Goal: Task Accomplishment & Management: Manage account settings

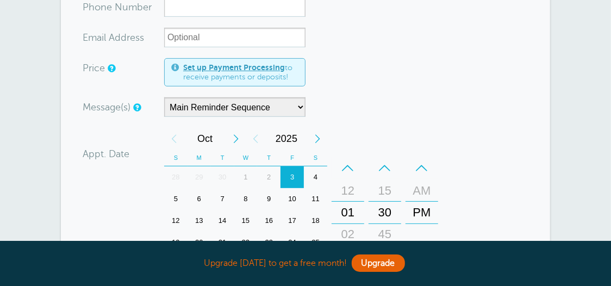
scroll to position [217, 0]
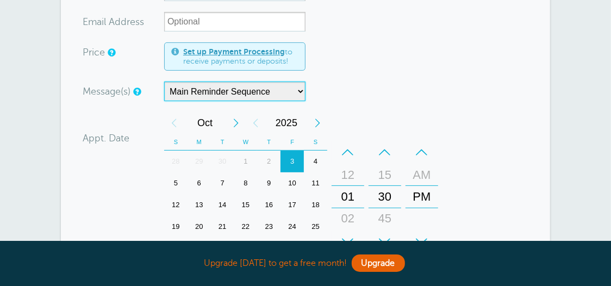
click at [299, 90] on select "Main Reminder Sequence" at bounding box center [234, 92] width 141 height 20
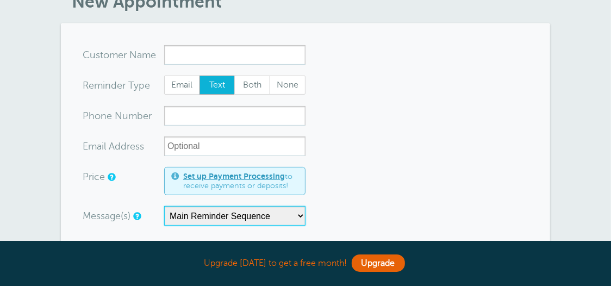
scroll to position [85, 0]
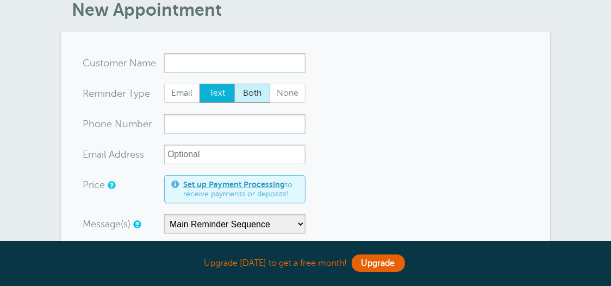
click at [252, 93] on span "Both" at bounding box center [252, 93] width 35 height 18
click at [234, 84] on input "Both" at bounding box center [234, 83] width 1 height 1
radio input "true"
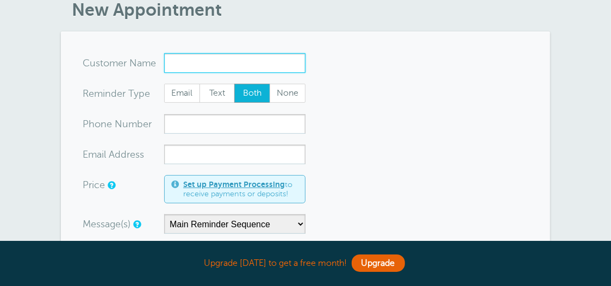
click at [205, 60] on input "x-no-autofill" at bounding box center [234, 63] width 141 height 20
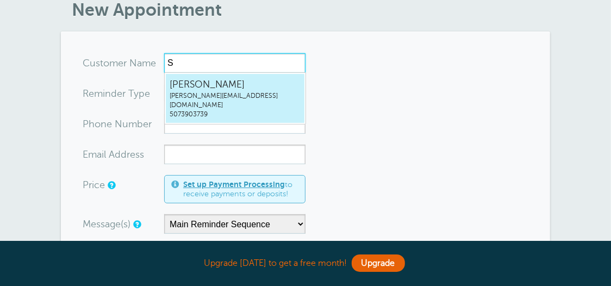
type input "Sh"
radio input "true"
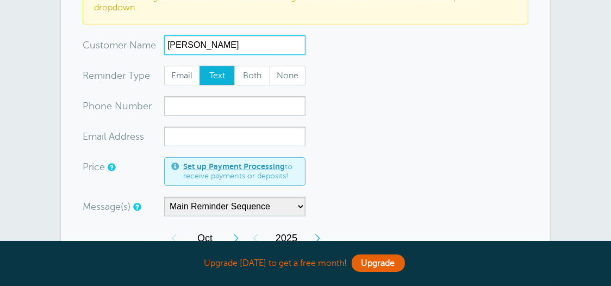
scroll to position [193, 0]
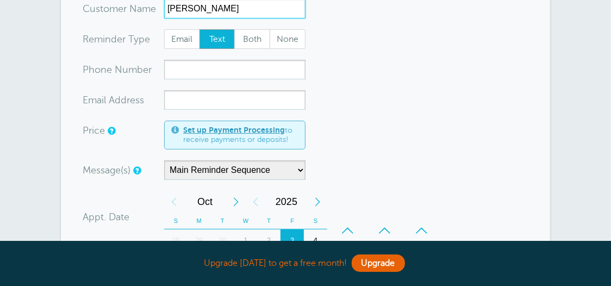
type input "Shawn"
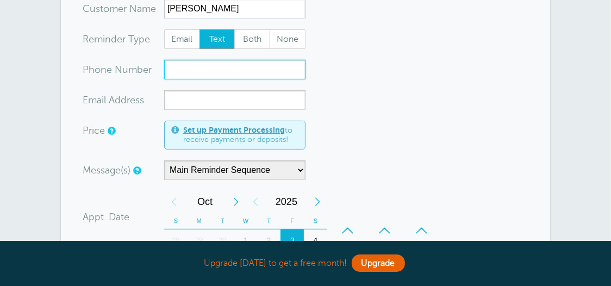
click at [191, 72] on input "xxx-no-autofill" at bounding box center [234, 70] width 141 height 20
type input "507-290-1808"
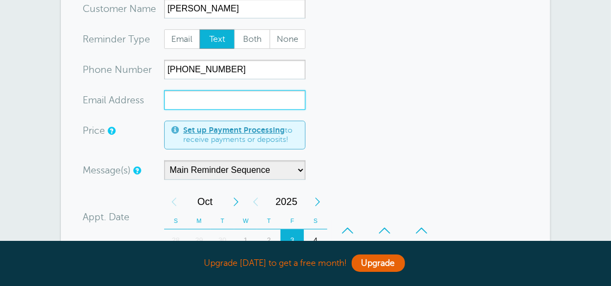
click at [236, 98] on input "xx-no-autofill" at bounding box center [234, 100] width 141 height 20
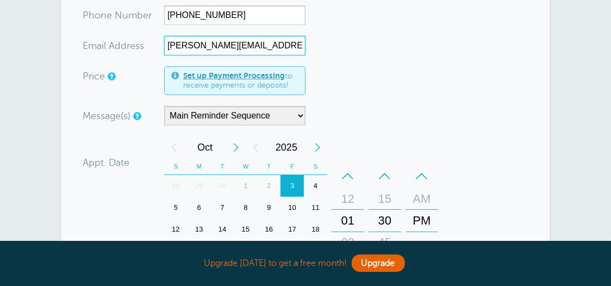
scroll to position [302, 0]
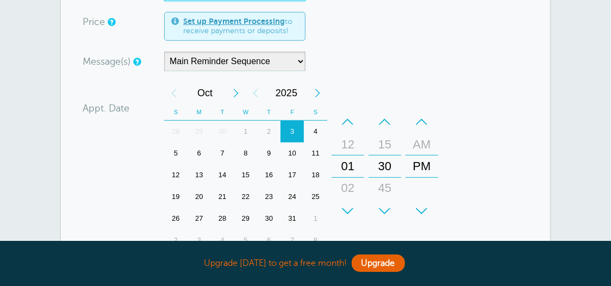
click at [199, 150] on div "6" at bounding box center [198, 153] width 23 height 22
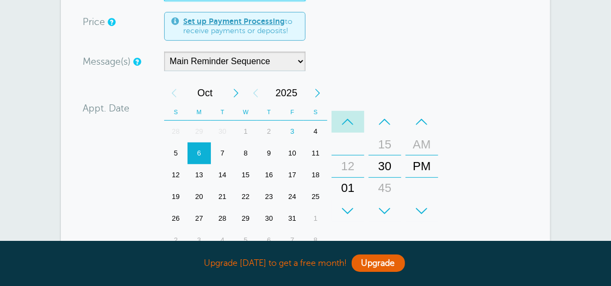
click at [349, 120] on div "–" at bounding box center [348, 122] width 33 height 22
click at [387, 118] on div "–" at bounding box center [384, 122] width 33 height 22
click at [386, 118] on div "–" at bounding box center [384, 122] width 33 height 22
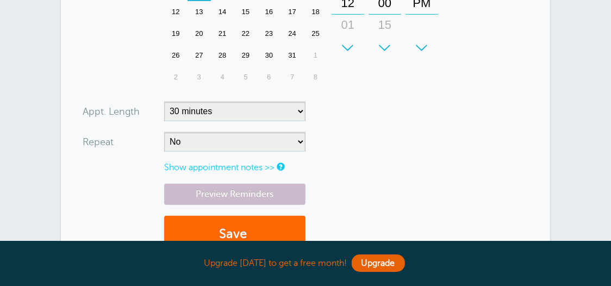
scroll to position [520, 0]
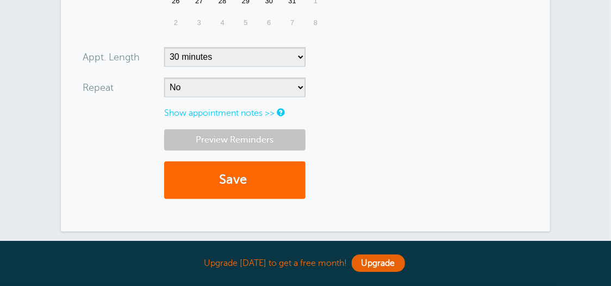
type input "shawn@tonysflooringmn.com"
click at [239, 139] on link "Preview Reminders" at bounding box center [234, 139] width 141 height 21
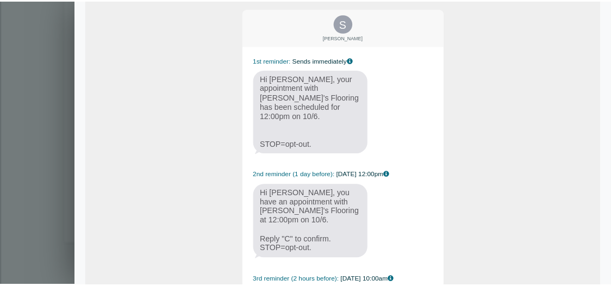
scroll to position [0, 0]
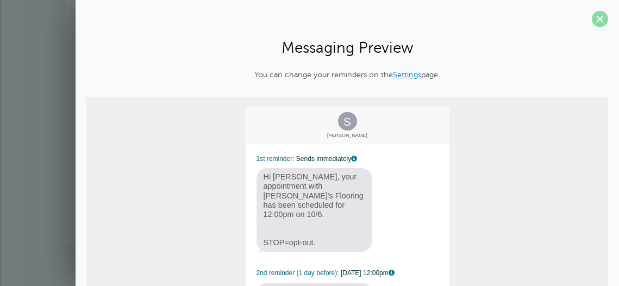
click at [598, 17] on span at bounding box center [600, 19] width 16 height 16
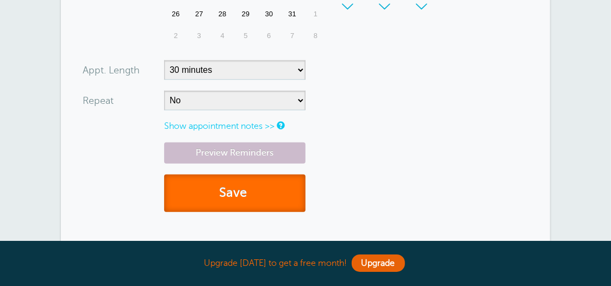
click at [234, 193] on button "Save" at bounding box center [234, 192] width 141 height 37
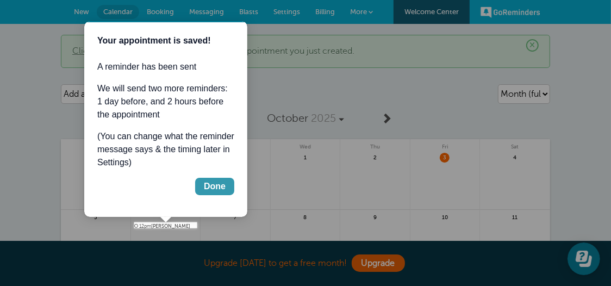
click at [221, 186] on div "Done" at bounding box center [214, 185] width 22 height 13
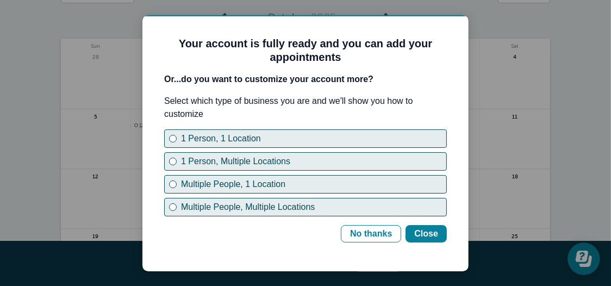
scroll to position [163, 0]
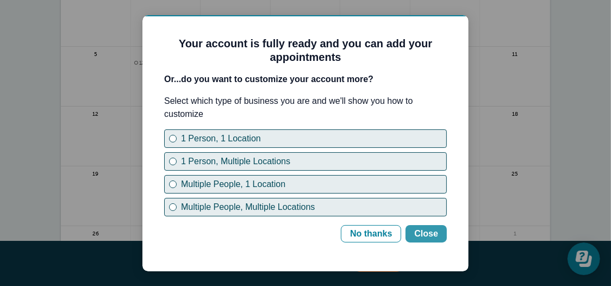
click at [424, 233] on div "Close" at bounding box center [426, 233] width 24 height 13
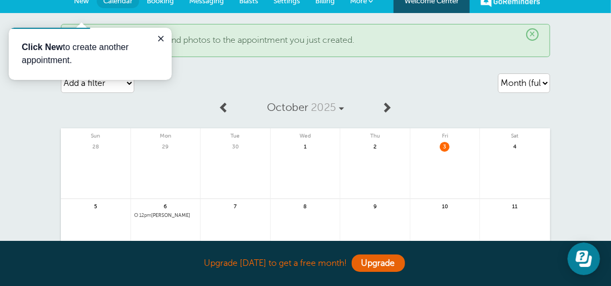
scroll to position [0, 0]
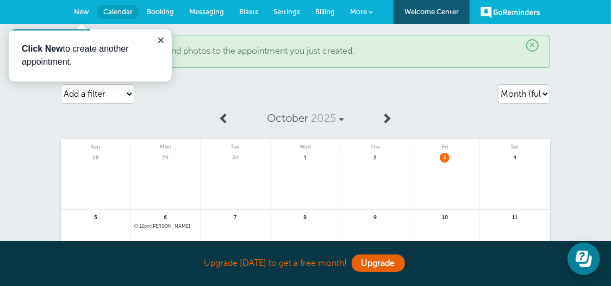
click at [157, 9] on span "Booking" at bounding box center [160, 12] width 27 height 8
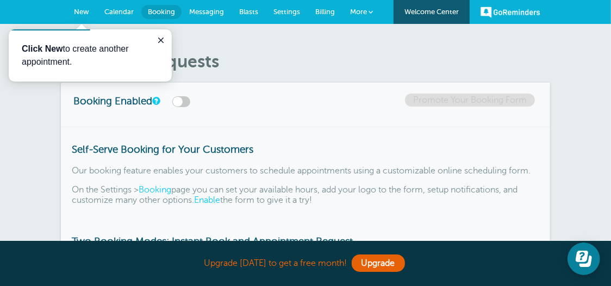
click at [211, 10] on span "Messaging" at bounding box center [206, 12] width 35 height 8
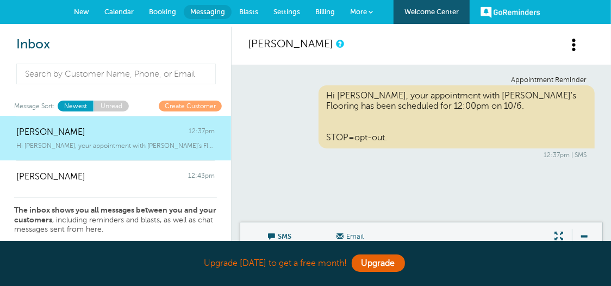
click at [255, 14] on span "Blasts" at bounding box center [248, 12] width 19 height 8
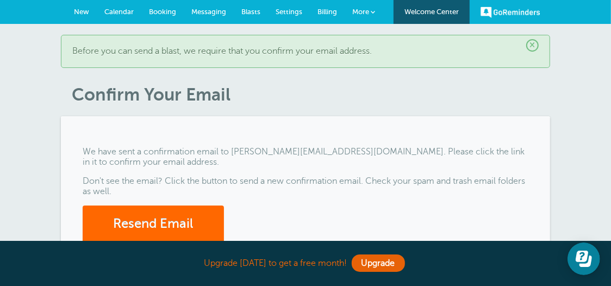
click at [291, 12] on span "Settings" at bounding box center [289, 12] width 27 height 8
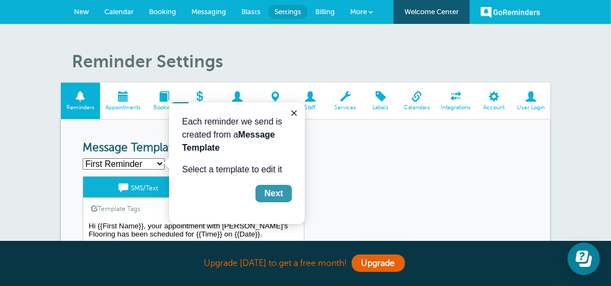
click at [288, 196] on button "Next" at bounding box center [273, 192] width 36 height 17
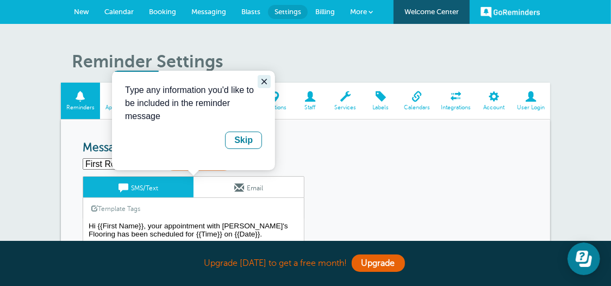
click at [265, 84] on icon "Close guide" at bounding box center [263, 81] width 9 height 9
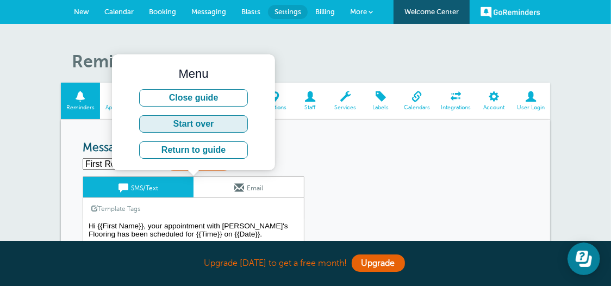
click at [203, 124] on button "Start over" at bounding box center [193, 123] width 109 height 17
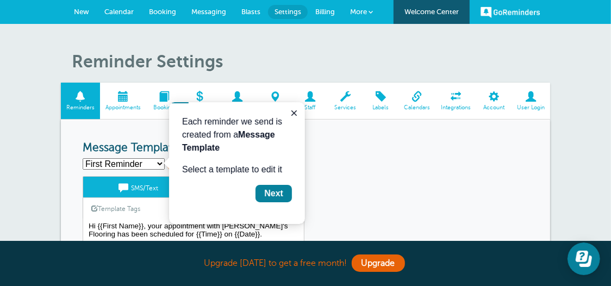
click at [159, 162] on select "First Reminder Second Reminder Third Reminder Create new..." at bounding box center [124, 163] width 82 height 11
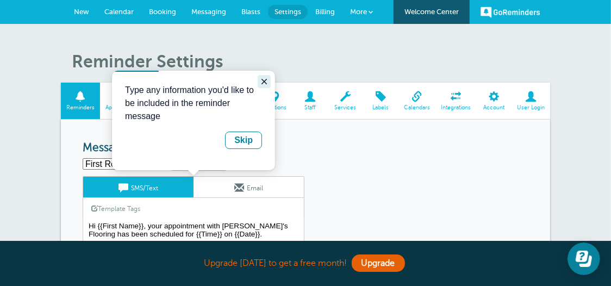
click at [262, 79] on icon "Close guide" at bounding box center [263, 81] width 9 height 9
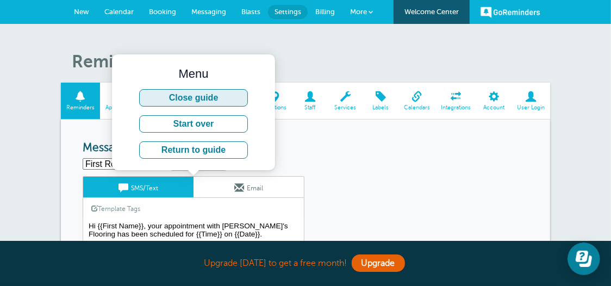
click at [219, 95] on button "Close guide" at bounding box center [193, 97] width 109 height 17
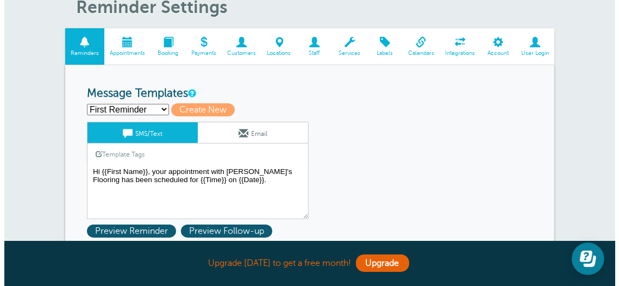
scroll to position [109, 0]
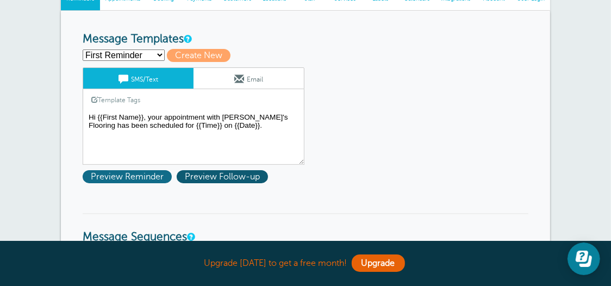
click at [148, 173] on span "Preview Reminder" at bounding box center [127, 176] width 89 height 13
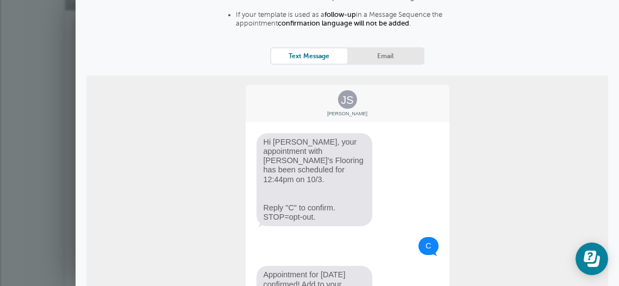
scroll to position [54, 0]
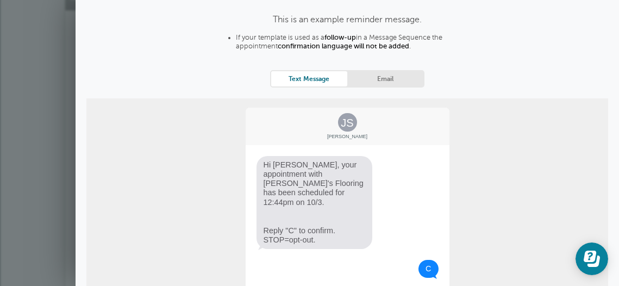
click at [378, 76] on link "Email" at bounding box center [385, 78] width 76 height 15
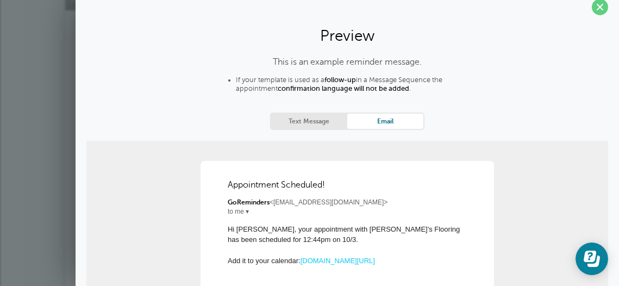
scroll to position [0, 0]
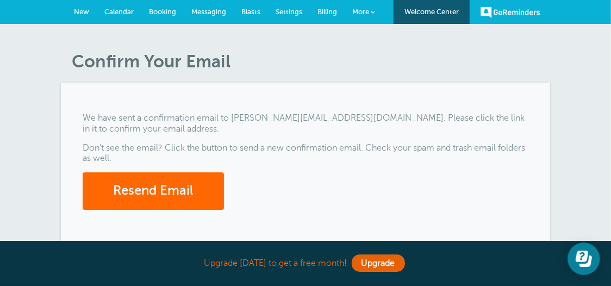
click at [289, 12] on span "Settings" at bounding box center [289, 12] width 27 height 8
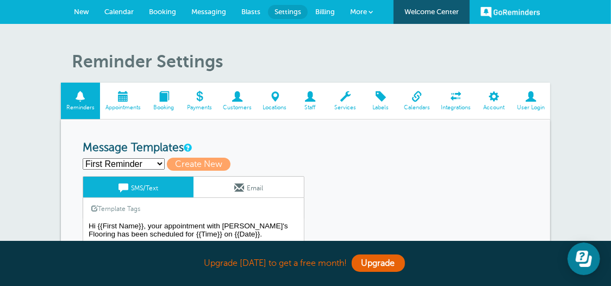
click at [164, 101] on span at bounding box center [163, 96] width 35 height 10
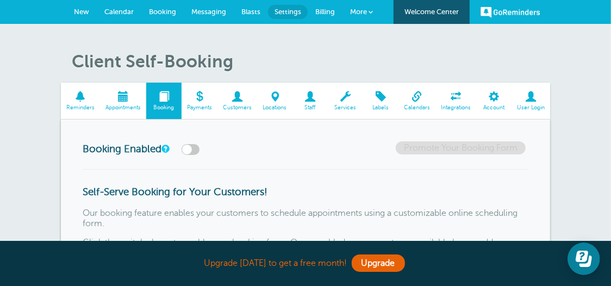
click at [198, 100] on span at bounding box center [200, 96] width 36 height 10
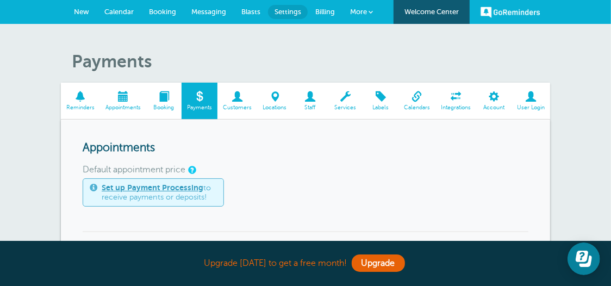
click at [236, 101] on span at bounding box center [237, 96] width 40 height 10
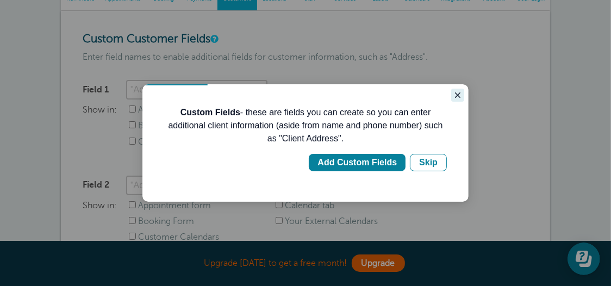
click at [457, 95] on icon "Close guide" at bounding box center [456, 94] width 5 height 5
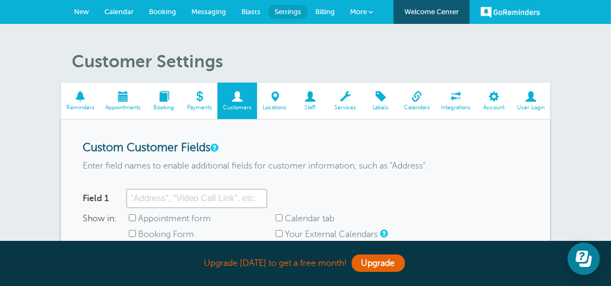
click at [276, 99] on span at bounding box center [274, 96] width 35 height 10
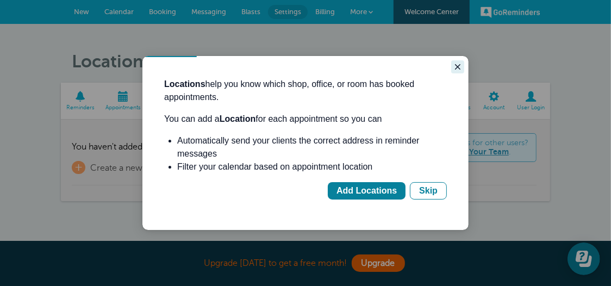
click at [454, 69] on icon "Close guide" at bounding box center [457, 66] width 9 height 9
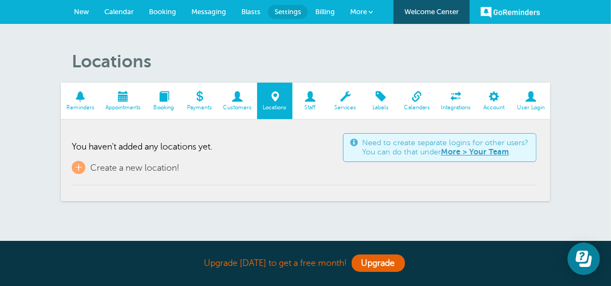
click at [311, 99] on span at bounding box center [309, 96] width 35 height 10
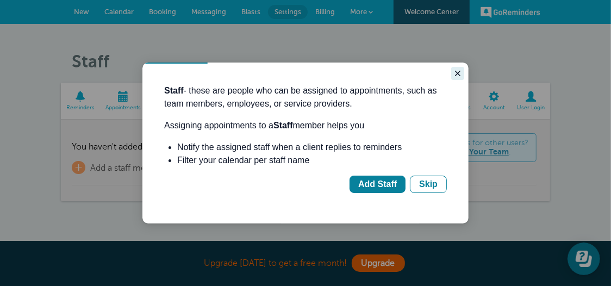
click at [461, 74] on icon "Close guide" at bounding box center [457, 72] width 9 height 9
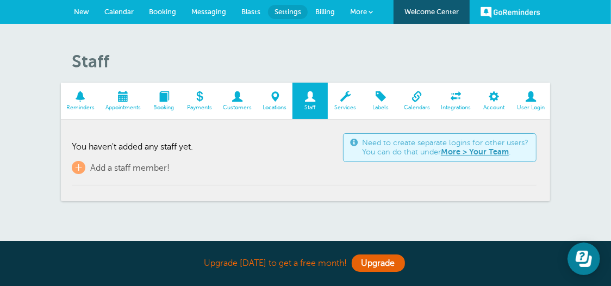
click at [329, 12] on span "Billing" at bounding box center [325, 12] width 20 height 8
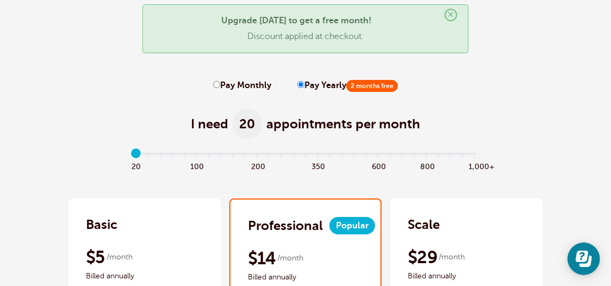
scroll to position [109, 0]
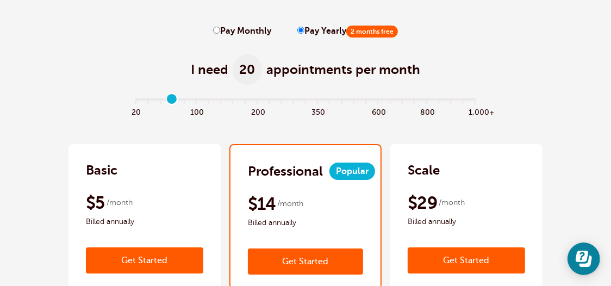
click at [170, 101] on input "range" at bounding box center [306, 101] width 352 height 2
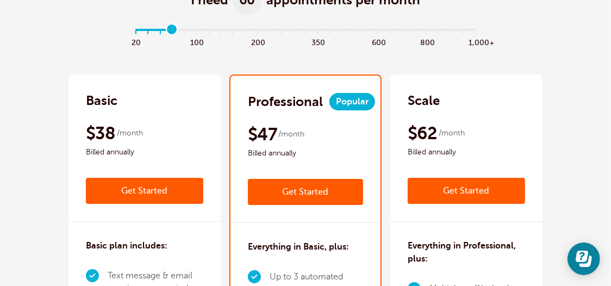
scroll to position [163, 0]
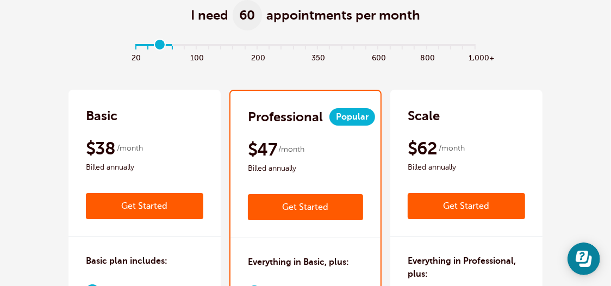
type input "2"
click at [161, 48] on input "range" at bounding box center [306, 47] width 352 height 2
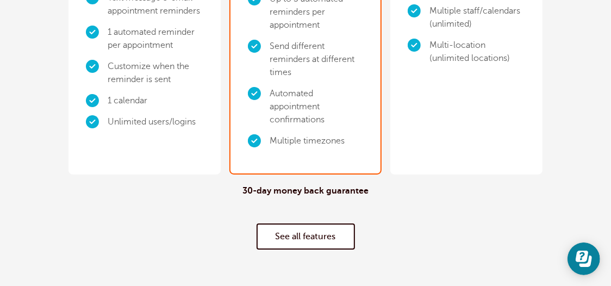
scroll to position [489, 0]
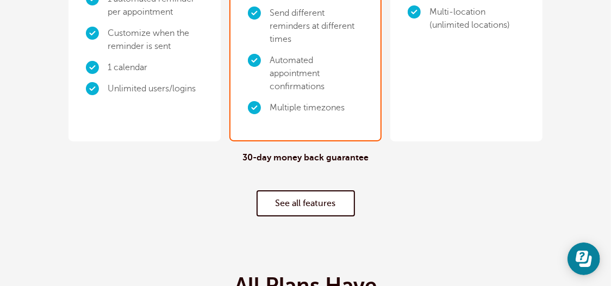
click at [327, 204] on link "See all features" at bounding box center [306, 203] width 98 height 26
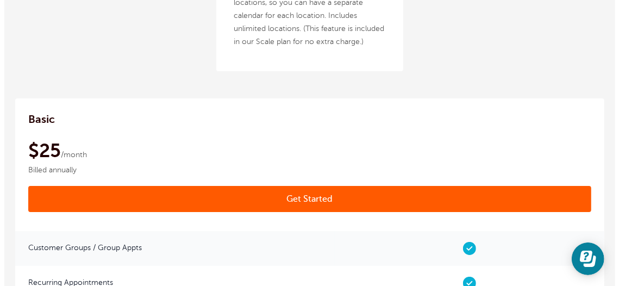
scroll to position [1974, 0]
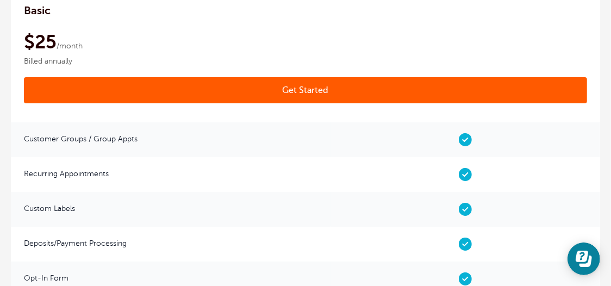
click at [321, 99] on link "Get Started" at bounding box center [305, 90] width 563 height 26
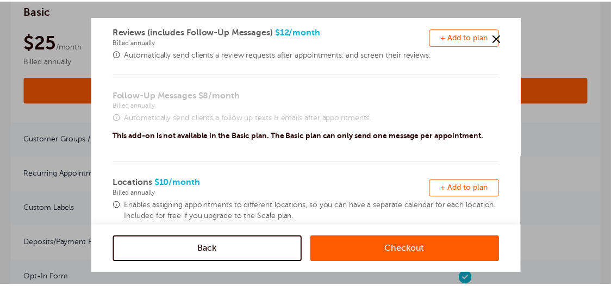
scroll to position [163, 0]
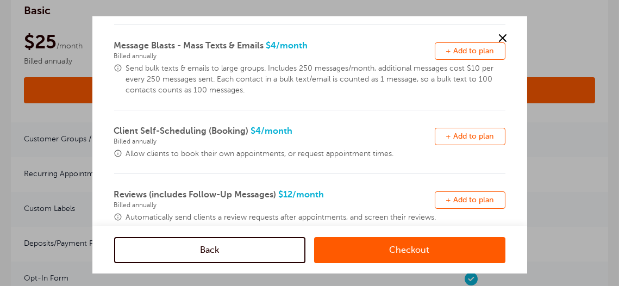
click at [504, 35] on span at bounding box center [503, 38] width 16 height 16
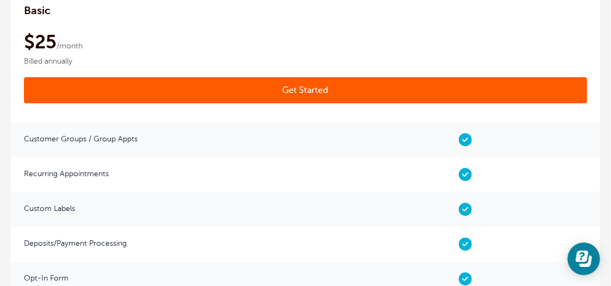
scroll to position [0, 0]
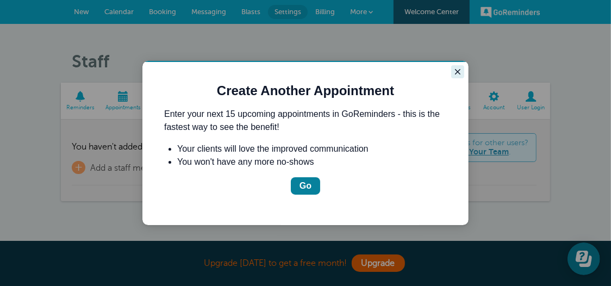
click at [461, 73] on icon "Close guide" at bounding box center [457, 71] width 9 height 9
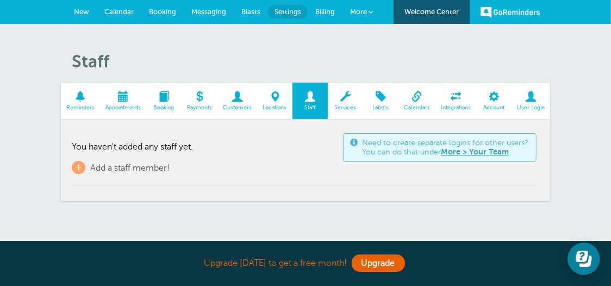
click at [361, 10] on span "More" at bounding box center [358, 12] width 17 height 8
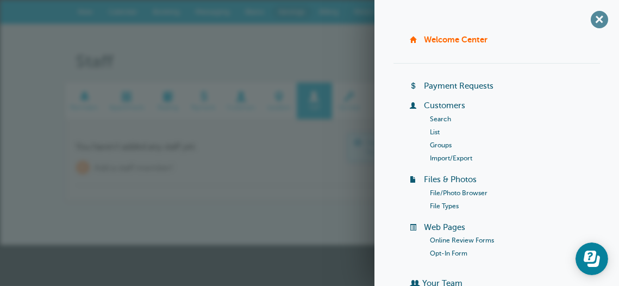
click at [592, 19] on span "+" at bounding box center [599, 19] width 24 height 24
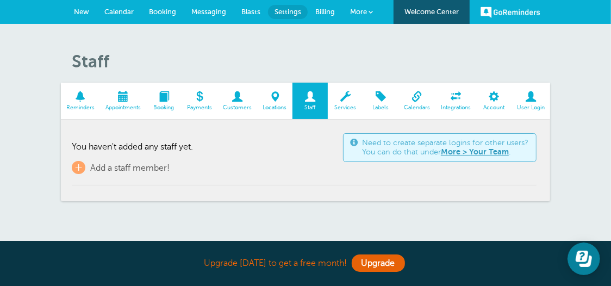
drag, startPoint x: 592, startPoint y: 19, endPoint x: 403, endPoint y: 54, distance: 192.4
click at [403, 54] on h1 "Staff" at bounding box center [311, 61] width 478 height 21
click at [463, 103] on link "Integrations" at bounding box center [455, 101] width 41 height 36
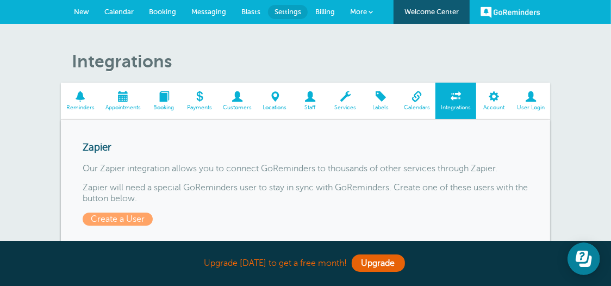
click at [461, 96] on span at bounding box center [455, 96] width 41 height 10
click at [499, 96] on span at bounding box center [493, 96] width 35 height 10
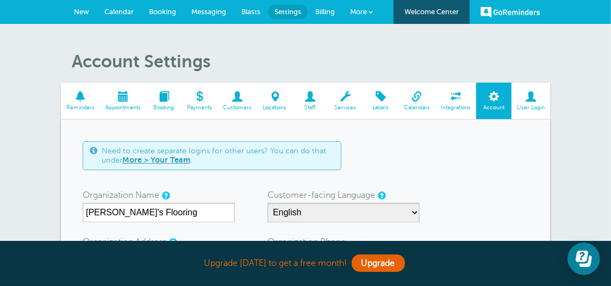
click at [516, 8] on link "GoReminders" at bounding box center [510, 12] width 60 height 24
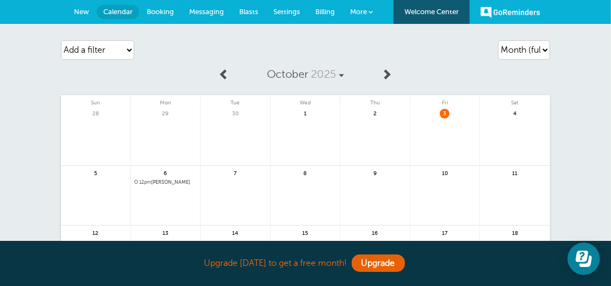
click at [355, 10] on span "More" at bounding box center [358, 12] width 17 height 8
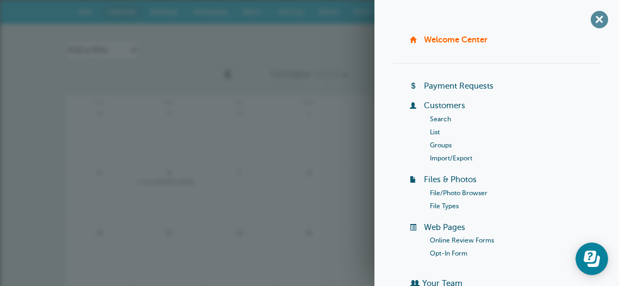
click at [590, 21] on span "+" at bounding box center [599, 19] width 24 height 24
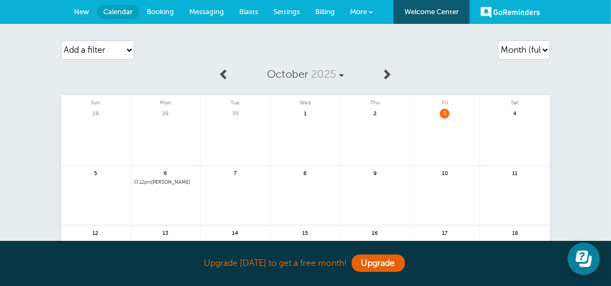
click at [159, 14] on span "Booking" at bounding box center [160, 12] width 27 height 8
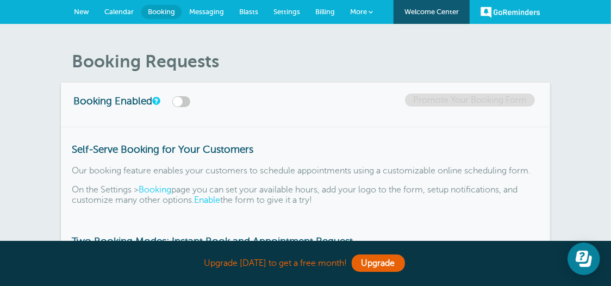
click at [215, 14] on span "Messaging" at bounding box center [206, 12] width 35 height 8
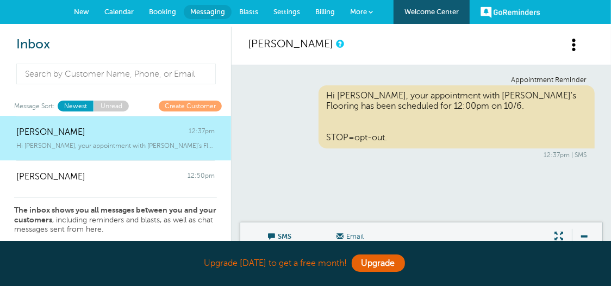
click at [247, 14] on span "Blasts" at bounding box center [248, 12] width 19 height 8
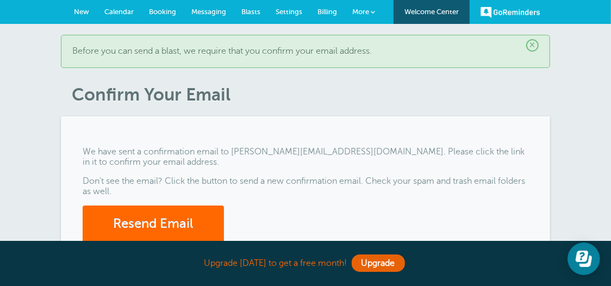
click at [335, 11] on span "Billing" at bounding box center [327, 12] width 20 height 8
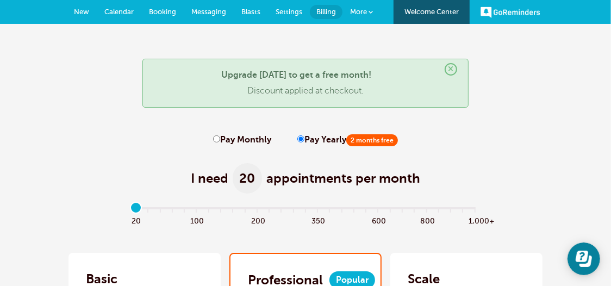
click at [297, 11] on span "Settings" at bounding box center [289, 12] width 27 height 8
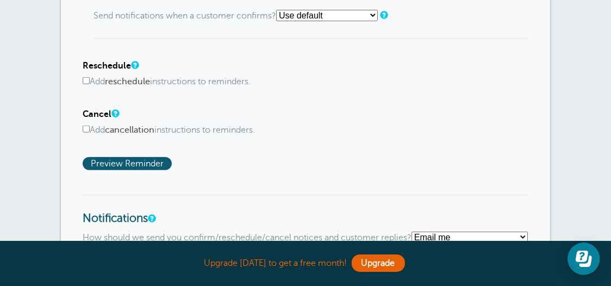
scroll to position [652, 0]
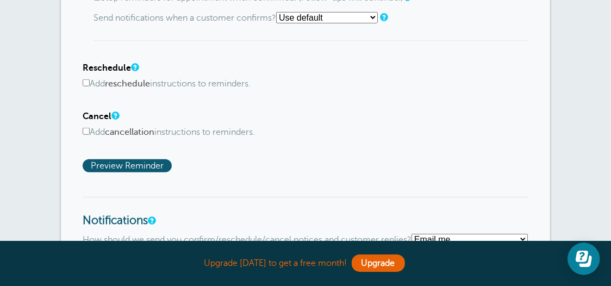
click at [86, 128] on input "Add cancellation instructions to reminders." at bounding box center [86, 131] width 7 height 7
checkbox input "true"
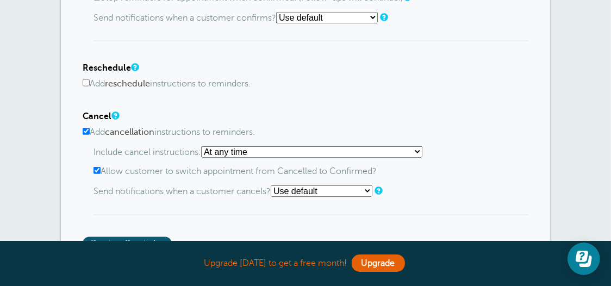
click at [421, 148] on select "At any time If reminder more than 1 day away from appointment If reminder more …" at bounding box center [311, 151] width 221 height 11
click at [372, 185] on select "Use default Text me Email me Don't send notifications" at bounding box center [322, 190] width 102 height 11
click at [274, 185] on select "Use default Text me Email me Don't send notifications" at bounding box center [322, 190] width 102 height 11
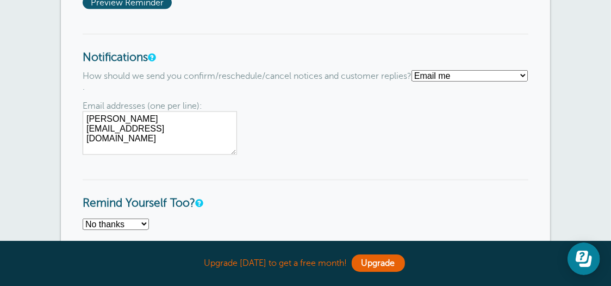
scroll to position [978, 0]
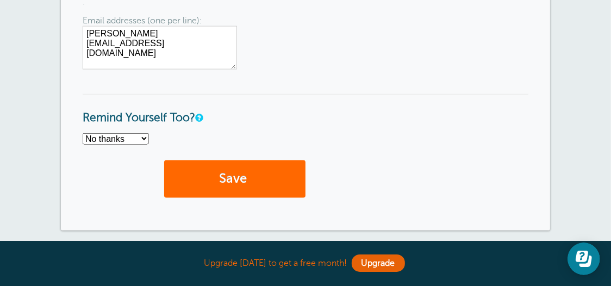
click at [142, 133] on select "No thanks Yes, text me Yes, email me" at bounding box center [116, 138] width 66 height 11
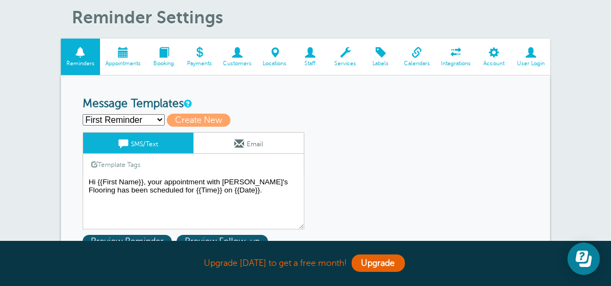
scroll to position [0, 0]
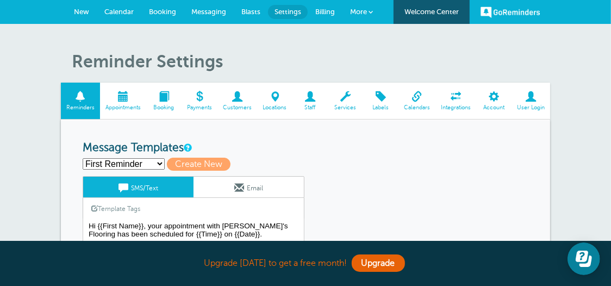
click at [159, 161] on select "First Reminder Second Reminder Third Reminder Create new..." at bounding box center [124, 163] width 82 height 11
select select "163232"
click at [83, 158] on select "First Reminder Second Reminder Third Reminder Create new..." at bounding box center [124, 163] width 82 height 11
type input "Second Reminder"
type textarea "Hi {{First Name}}, you have an appointment with Tony's Flooring at {{Time}} on …"
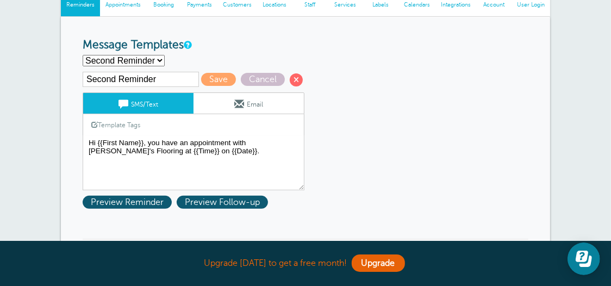
scroll to position [109, 0]
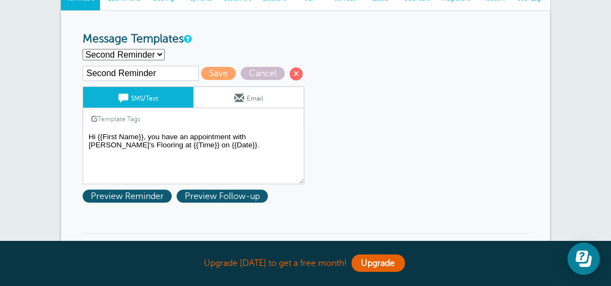
click at [283, 91] on link "Email" at bounding box center [248, 97] width 110 height 21
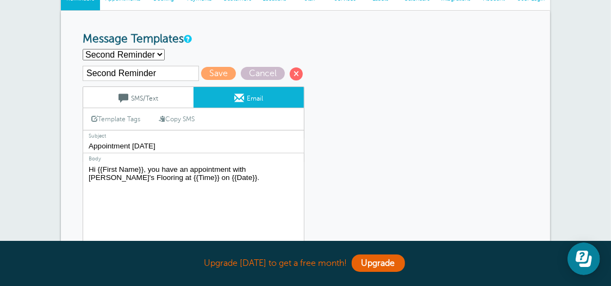
click at [181, 73] on input "Second Reminder" at bounding box center [141, 73] width 116 height 15
click at [184, 73] on input "Second Reminder" at bounding box center [141, 73] width 116 height 15
click at [157, 53] on select "First Reminder Second Reminder Third Reminder Create new..." at bounding box center [124, 54] width 82 height 11
select select "163233"
click at [83, 49] on select "First Reminder Second Reminder Third Reminder Create new..." at bounding box center [124, 54] width 82 height 11
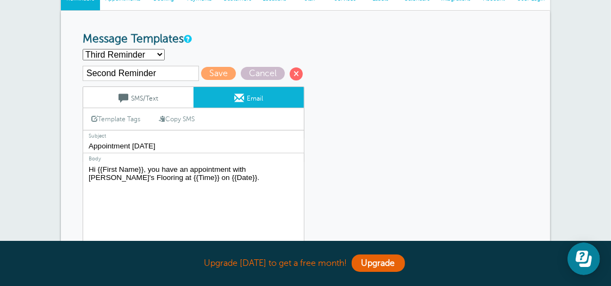
type input "Third Reminder"
type input "Appointment Today"
type textarea "Hi {{First Name}}, you have an appointment with Tony's Flooring today at {{Time…"
click at [297, 71] on span at bounding box center [296, 73] width 13 height 13
drag, startPoint x: 365, startPoint y: 107, endPoint x: 320, endPoint y: 84, distance: 50.8
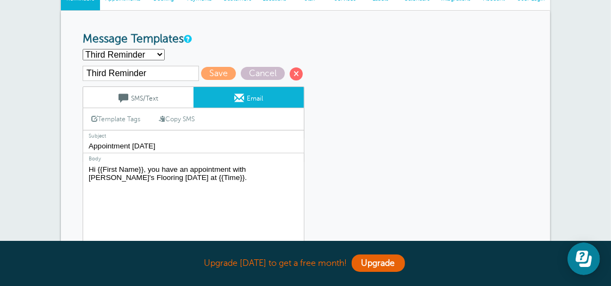
click at [320, 84] on div "Third Reminder Save Cancel SMS/Text Email Template Tags Copy SMS Click to add a…" at bounding box center [208, 182] width 250 height 232
click at [296, 71] on span at bounding box center [296, 73] width 13 height 13
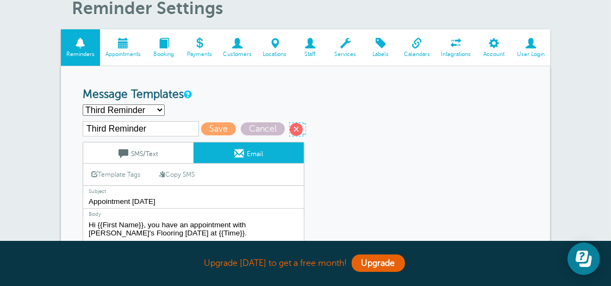
scroll to position [0, 0]
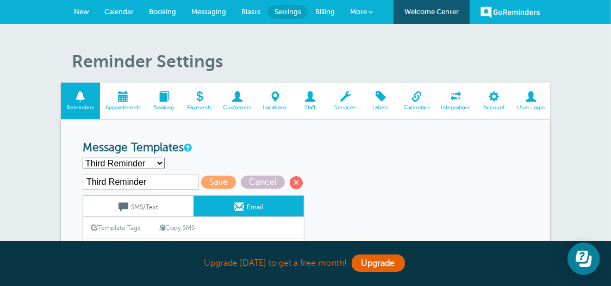
click at [125, 97] on span at bounding box center [123, 96] width 46 height 10
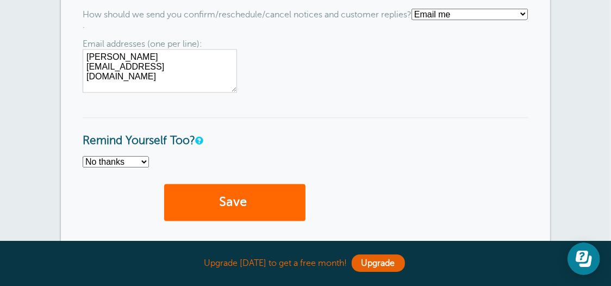
scroll to position [1214, 0]
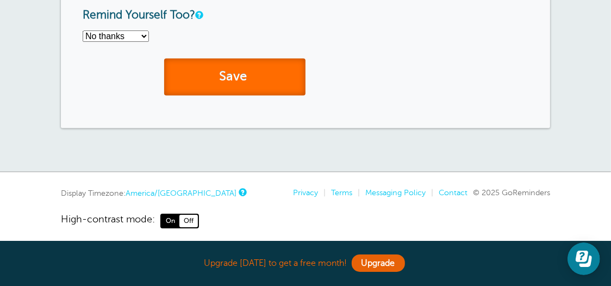
click at [273, 77] on button "Save" at bounding box center [234, 76] width 141 height 37
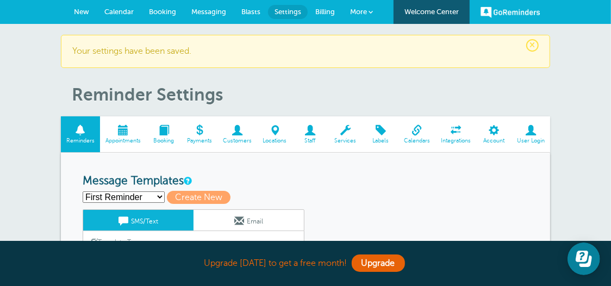
click at [126, 133] on span at bounding box center [123, 130] width 46 height 10
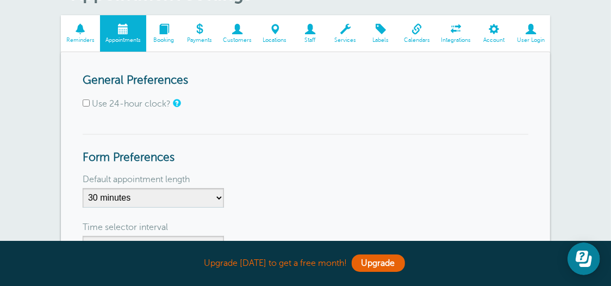
scroll to position [54, 0]
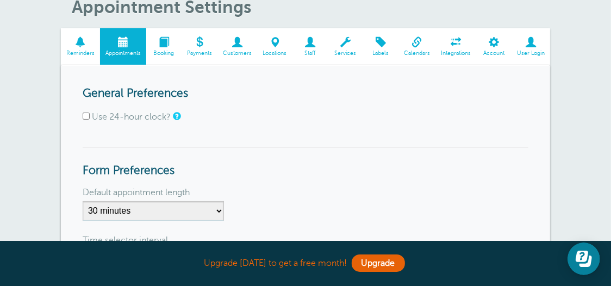
click at [170, 46] on span at bounding box center [163, 42] width 35 height 10
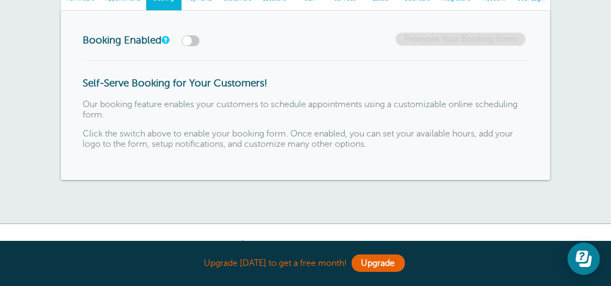
scroll to position [54, 0]
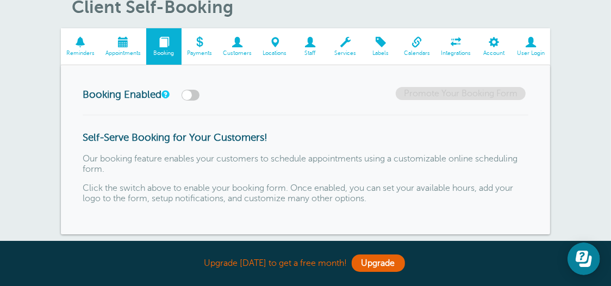
click at [242, 43] on span at bounding box center [237, 42] width 40 height 10
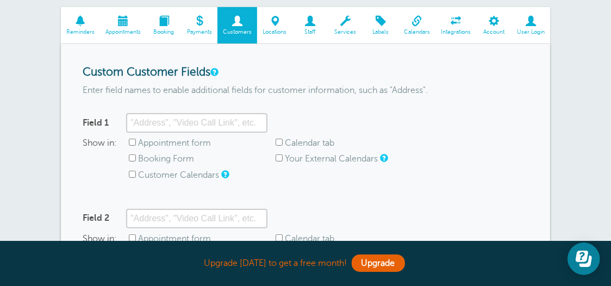
scroll to position [54, 0]
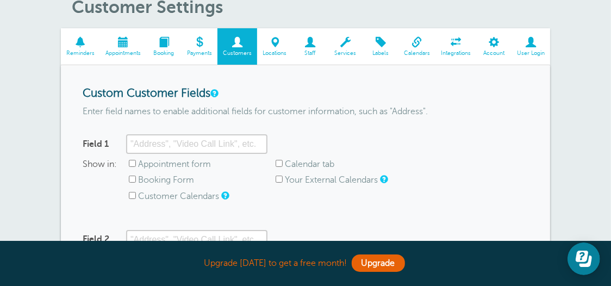
click at [309, 46] on span at bounding box center [309, 42] width 35 height 10
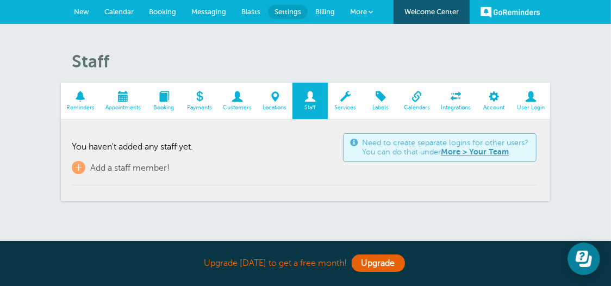
click at [348, 100] on span at bounding box center [345, 96] width 35 height 10
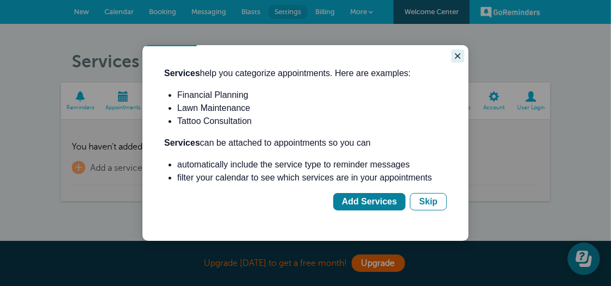
click at [455, 55] on icon "Close guide" at bounding box center [457, 55] width 9 height 9
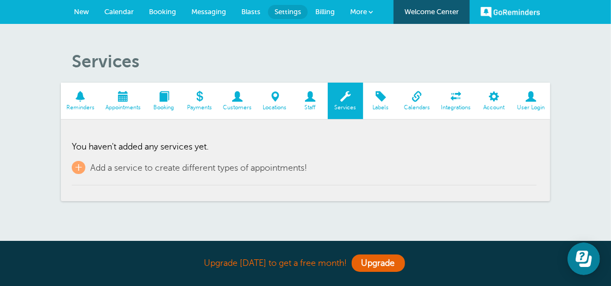
click at [378, 98] on span at bounding box center [380, 96] width 35 height 10
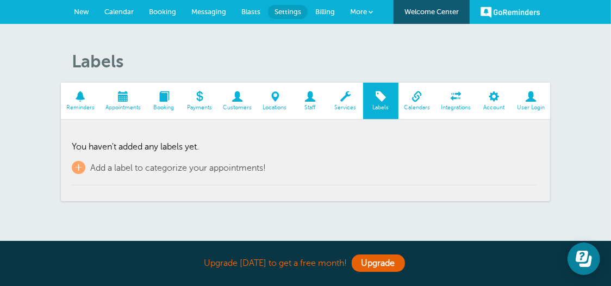
drag, startPoint x: 0, startPoint y: 0, endPoint x: 403, endPoint y: 72, distance: 409.6
click at [404, 64] on h1 "Labels" at bounding box center [311, 61] width 478 height 21
click at [414, 104] on span "Calendars" at bounding box center [417, 107] width 26 height 7
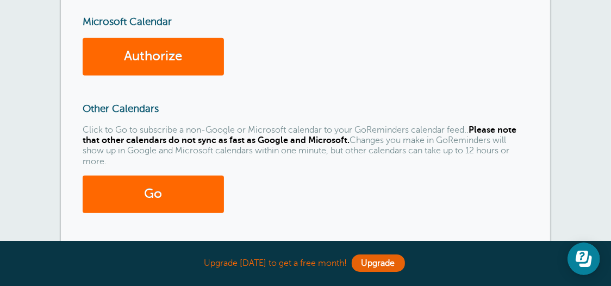
scroll to position [271, 0]
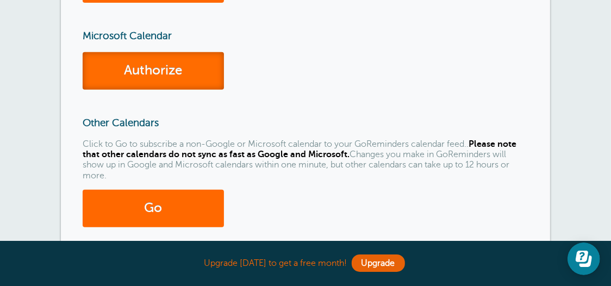
click at [174, 68] on link "Authorize" at bounding box center [153, 70] width 141 height 37
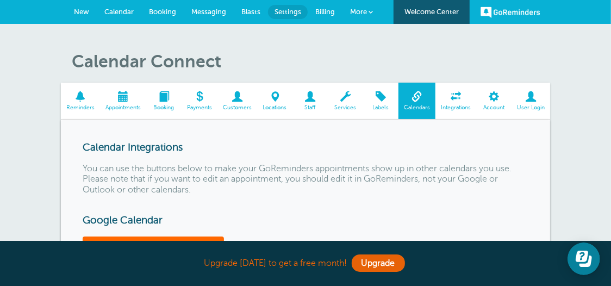
click at [458, 99] on span at bounding box center [455, 96] width 41 height 10
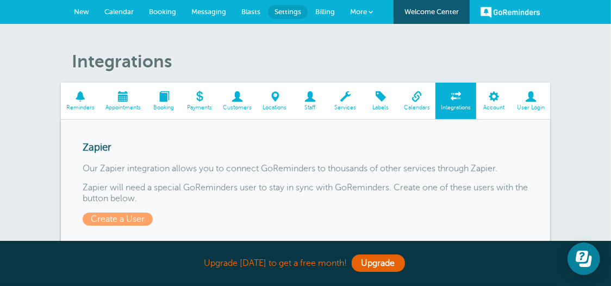
click at [491, 92] on span at bounding box center [493, 96] width 35 height 10
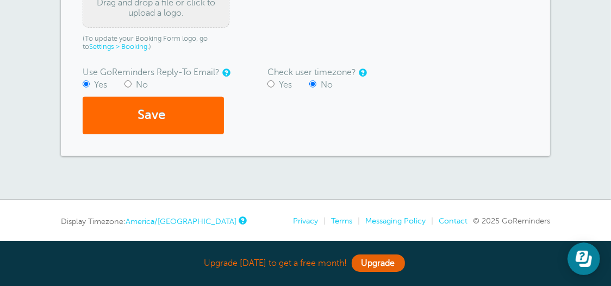
scroll to position [271, 0]
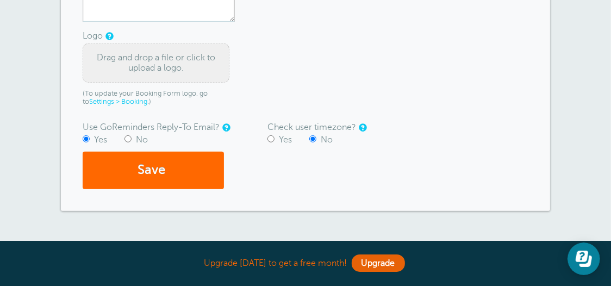
click at [183, 56] on div "Drag and drop a file or click to upload a logo." at bounding box center [156, 62] width 147 height 39
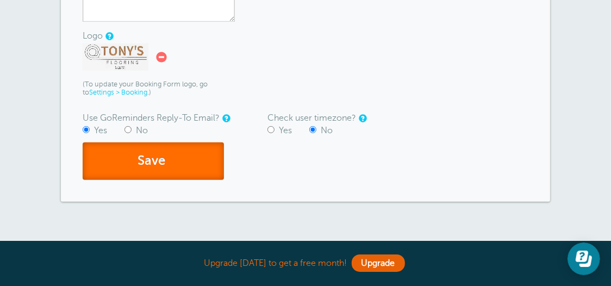
click at [176, 159] on button "Save" at bounding box center [153, 160] width 141 height 37
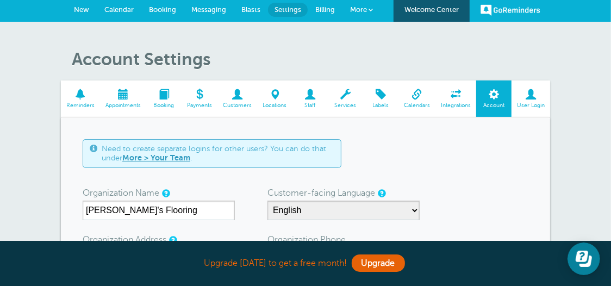
scroll to position [0, 0]
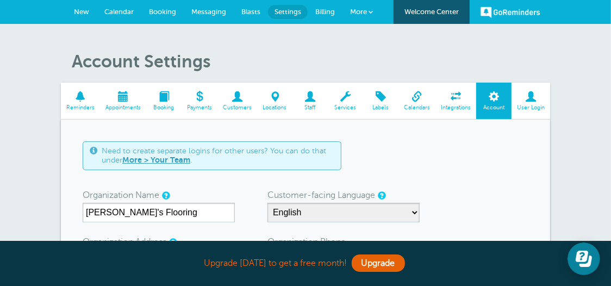
click at [414, 104] on span "Calendars" at bounding box center [417, 107] width 26 height 7
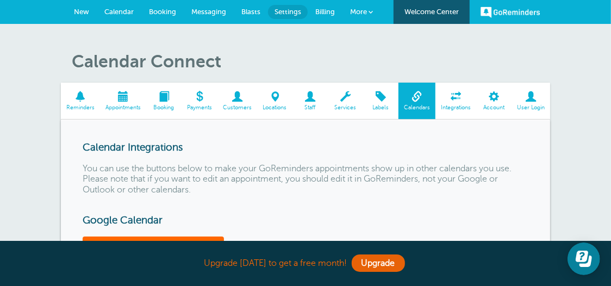
click at [82, 104] on span "Reminders" at bounding box center [80, 107] width 28 height 7
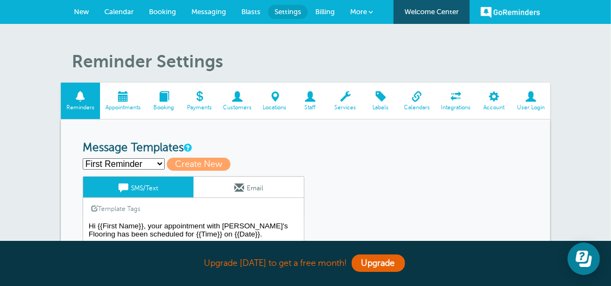
click at [158, 163] on select "First Reminder Second Reminder Third Reminder Create new..." at bounding box center [124, 163] width 82 height 11
select select "163233"
click at [83, 158] on select "First Reminder Second Reminder Third Reminder Create new..." at bounding box center [124, 163] width 82 height 11
type input "Third Reminder"
type textarea "Hi {{First Name}}, you have an appointment with [PERSON_NAME]'s Flooring [DATE]…"
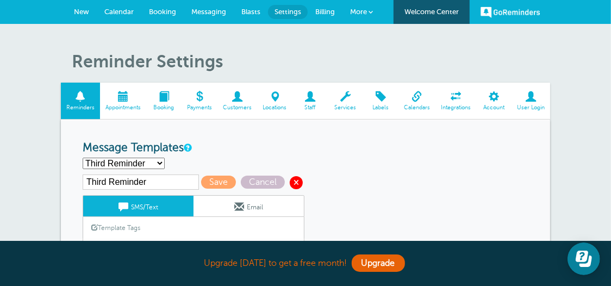
click at [297, 183] on span at bounding box center [296, 182] width 13 height 13
click at [368, 11] on link "More" at bounding box center [361, 12] width 38 height 24
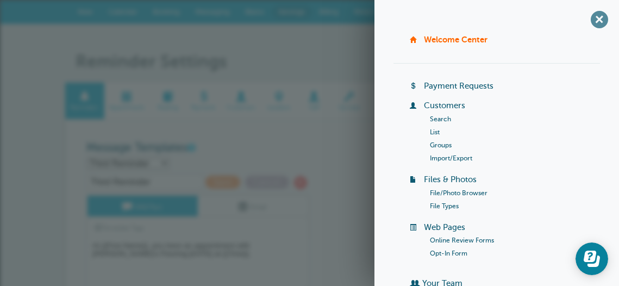
click at [593, 24] on span "+" at bounding box center [599, 19] width 24 height 24
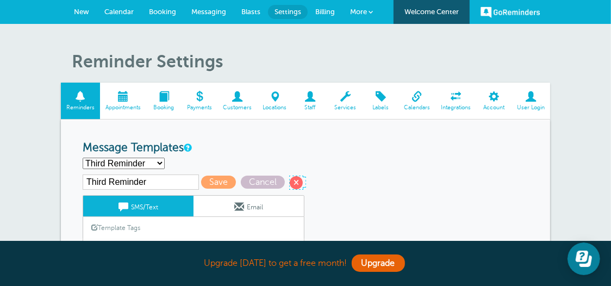
drag, startPoint x: 295, startPoint y: 178, endPoint x: 365, endPoint y: 36, distance: 157.5
click at [295, 178] on span at bounding box center [296, 182] width 13 height 13
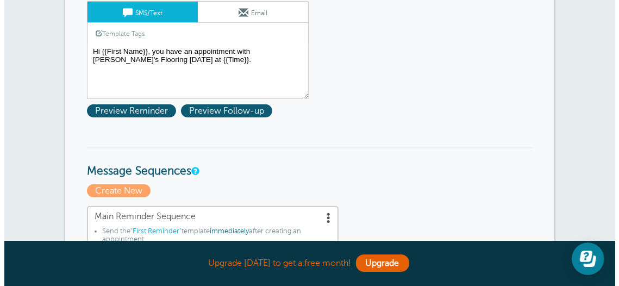
scroll to position [217, 0]
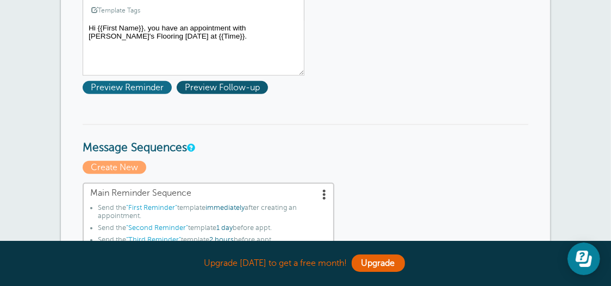
click at [158, 86] on span "Preview Reminder" at bounding box center [127, 87] width 89 height 13
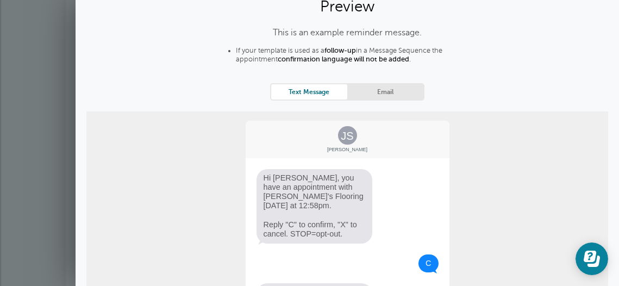
scroll to position [0, 0]
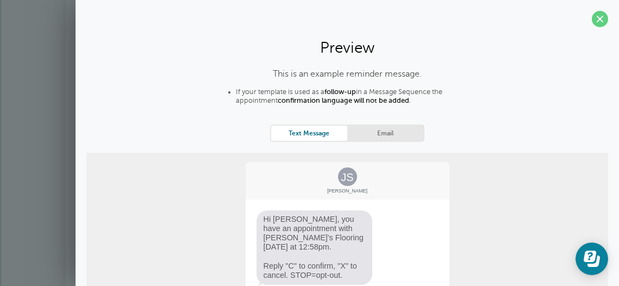
click at [385, 135] on link "Email" at bounding box center [385, 133] width 76 height 15
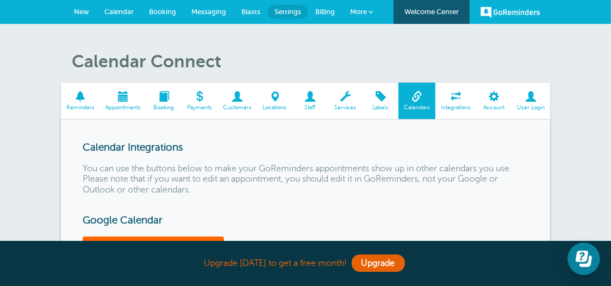
click at [78, 11] on span "New" at bounding box center [81, 12] width 15 height 8
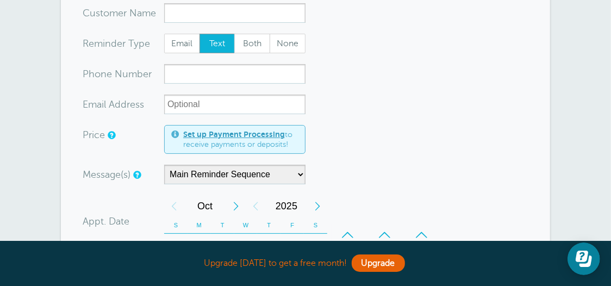
scroll to position [109, 0]
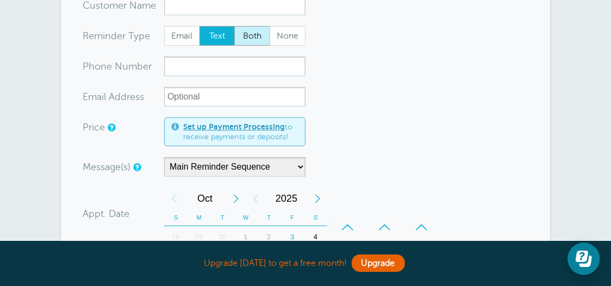
click at [242, 30] on span "Both" at bounding box center [252, 36] width 35 height 18
click at [234, 26] on input "Both" at bounding box center [234, 26] width 1 height 1
radio input "true"
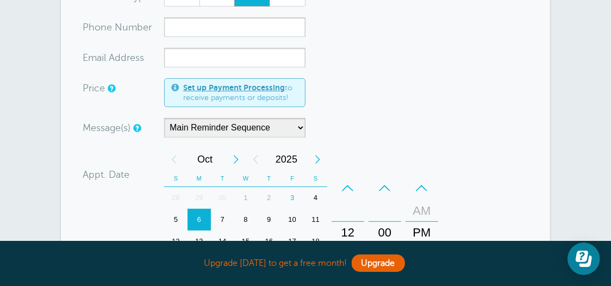
scroll to position [163, 0]
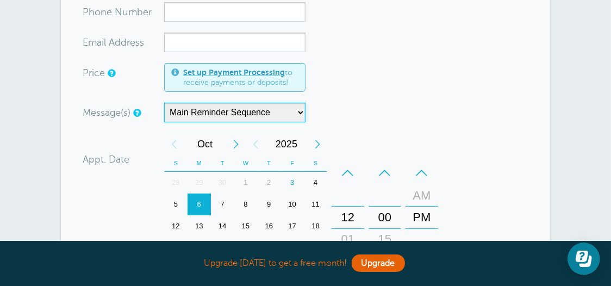
click at [302, 111] on select "Main Reminder Sequence" at bounding box center [234, 113] width 141 height 20
click at [164, 103] on select "Main Reminder Sequence" at bounding box center [234, 113] width 141 height 20
click at [302, 111] on select "Main Reminder Sequence" at bounding box center [234, 113] width 141 height 20
click at [279, 114] on select "Main Reminder Sequence" at bounding box center [234, 113] width 141 height 20
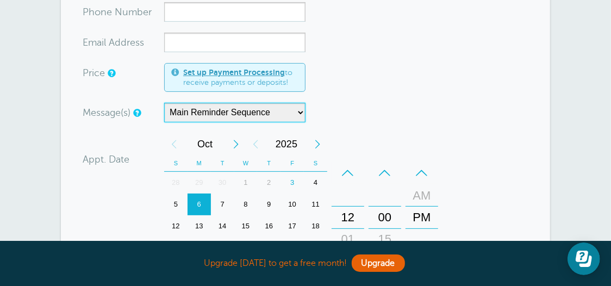
click at [279, 114] on select "Main Reminder Sequence" at bounding box center [234, 113] width 141 height 20
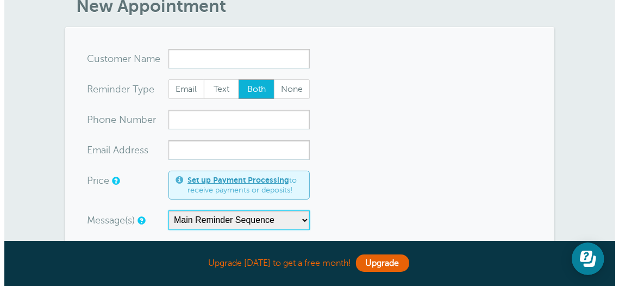
scroll to position [0, 0]
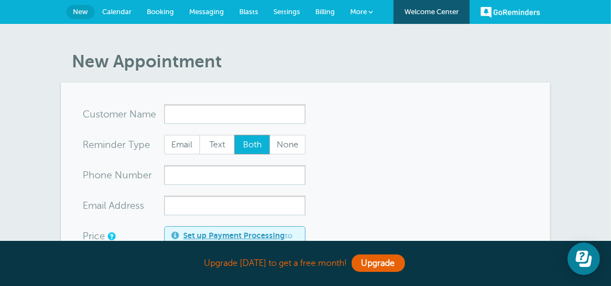
click at [368, 13] on span at bounding box center [370, 12] width 4 height 4
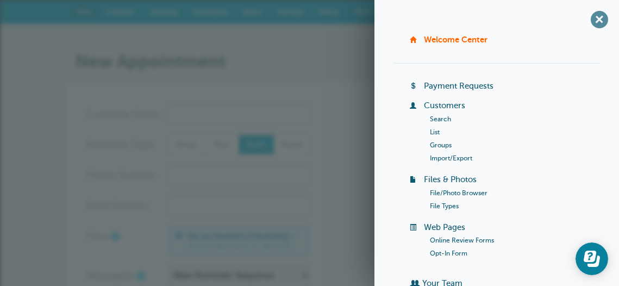
click at [590, 19] on span "+" at bounding box center [599, 19] width 24 height 24
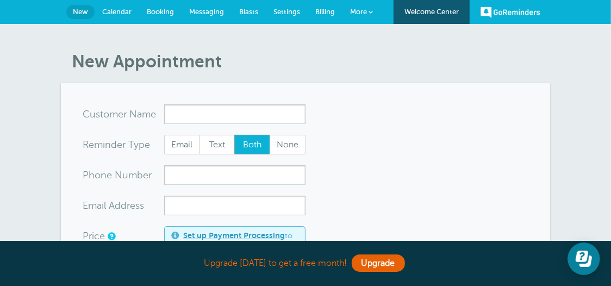
click at [111, 8] on span "Calendar" at bounding box center [116, 12] width 29 height 8
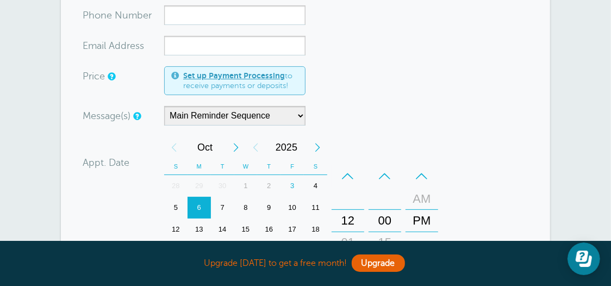
scroll to position [106, 0]
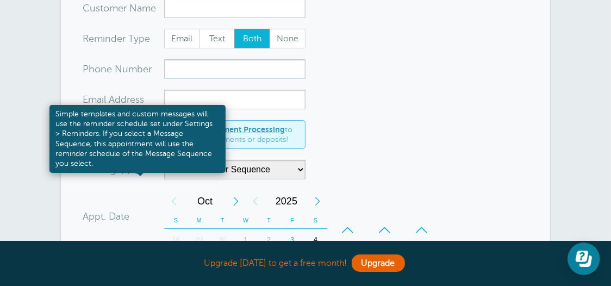
click at [139, 170] on link at bounding box center [136, 169] width 7 height 7
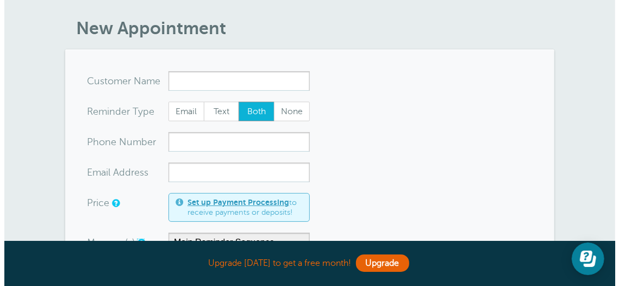
scroll to position [0, 0]
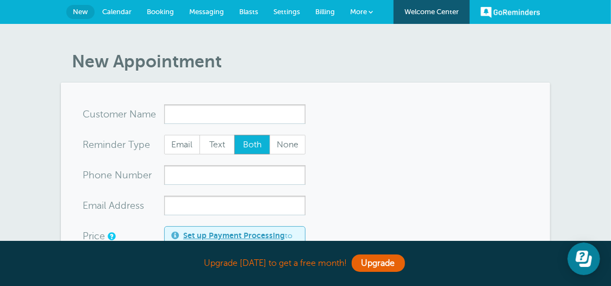
click at [360, 11] on span "More" at bounding box center [358, 12] width 17 height 8
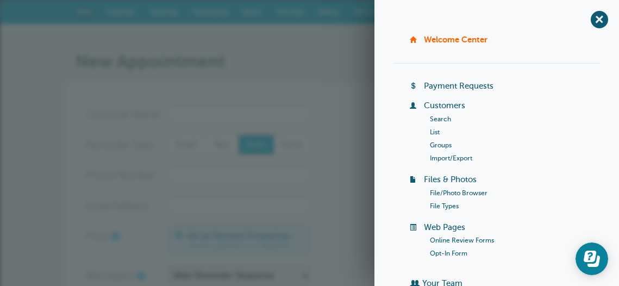
click at [367, 66] on h1 "New Appointment" at bounding box center [315, 61] width 478 height 21
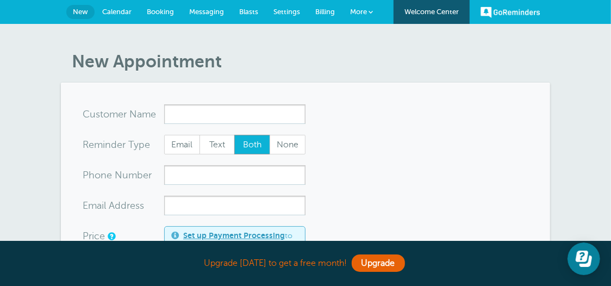
click at [520, 12] on link "GoReminders" at bounding box center [510, 12] width 60 height 24
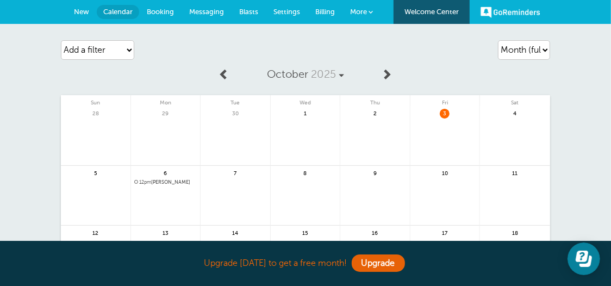
click at [359, 12] on span "More" at bounding box center [358, 12] width 17 height 8
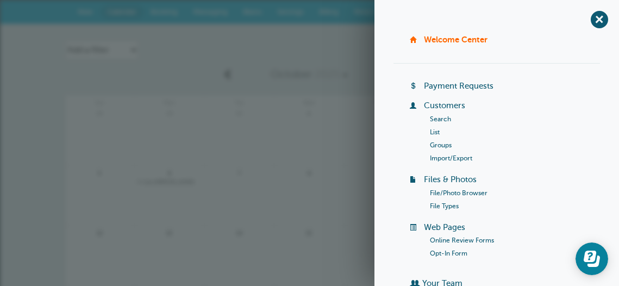
click at [353, 39] on div "Agenda Day Week Month (full view) Month (condensed) Add a filter Customer Searc…" at bounding box center [309, 50] width 489 height 30
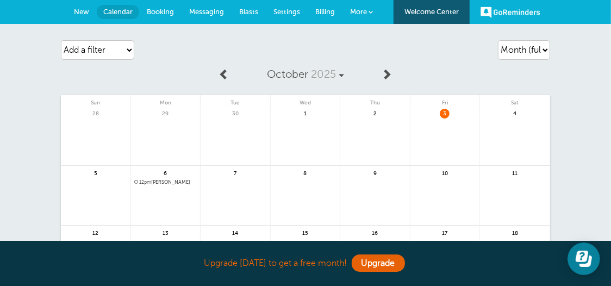
click at [498, 9] on link "GoReminders" at bounding box center [510, 12] width 60 height 24
click at [286, 10] on span "Settings" at bounding box center [286, 12] width 27 height 8
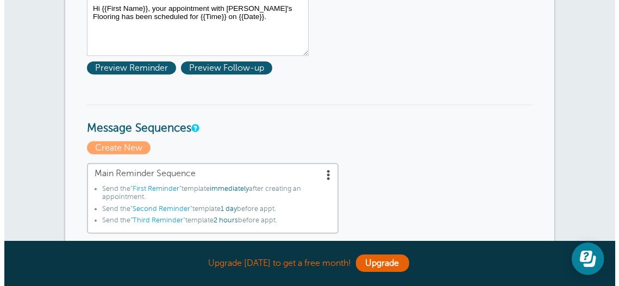
scroll to position [271, 0]
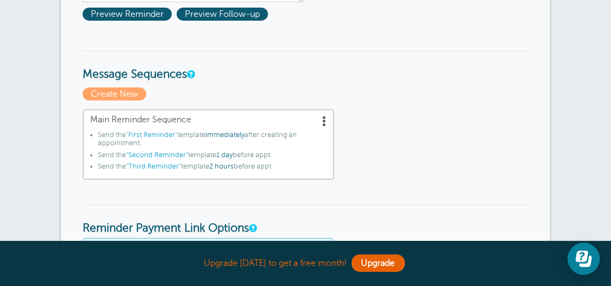
click at [321, 118] on span at bounding box center [324, 120] width 11 height 11
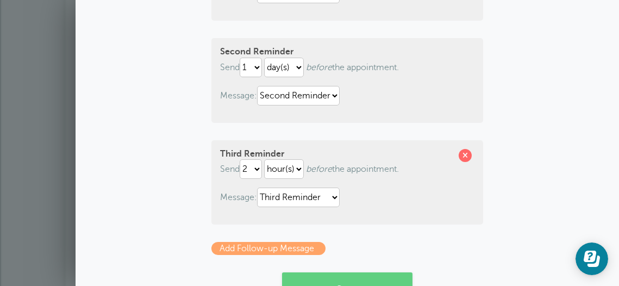
scroll to position [217, 0]
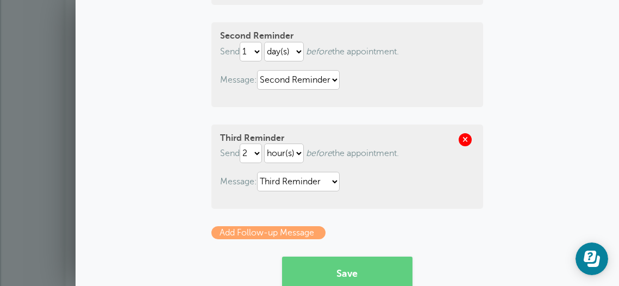
click at [464, 139] on span at bounding box center [465, 139] width 13 height 13
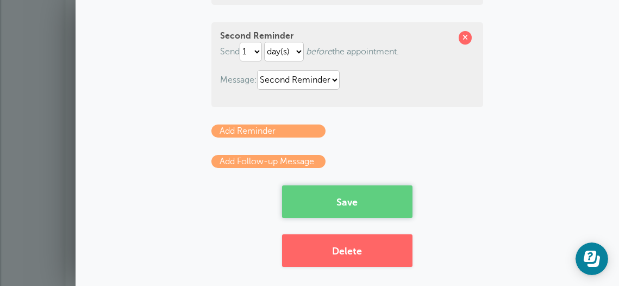
click at [337, 205] on button "Save" at bounding box center [347, 201] width 130 height 33
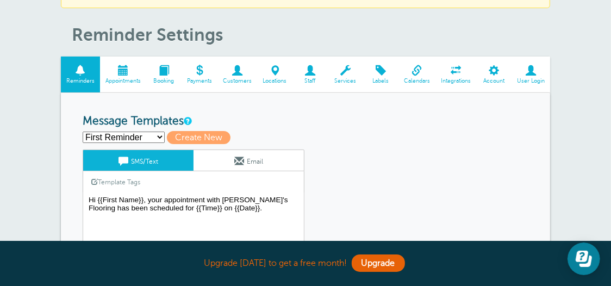
scroll to position [109, 0]
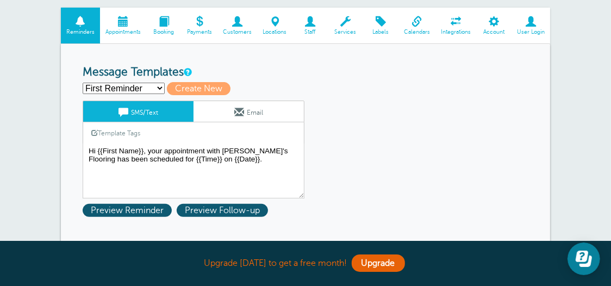
click at [160, 87] on select "First Reminder Second Reminder Third Reminder Create new..." at bounding box center [124, 88] width 82 height 11
select select "163233"
click at [83, 83] on select "First Reminder Second Reminder Third Reminder Create new..." at bounding box center [124, 88] width 82 height 11
type input "Third Reminder"
type textarea "Hi {{First Name}}, you have an appointment with [PERSON_NAME]'s Flooring [DATE]…"
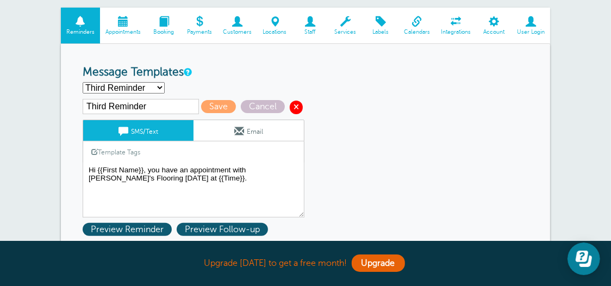
click at [299, 104] on span at bounding box center [296, 107] width 13 height 13
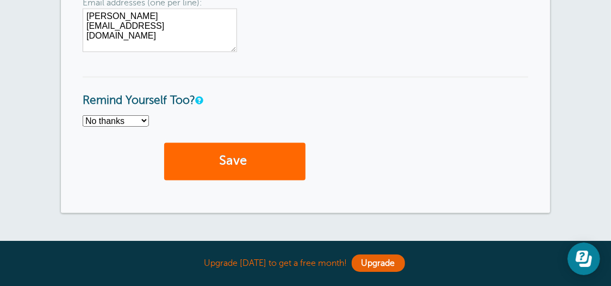
scroll to position [1086, 0]
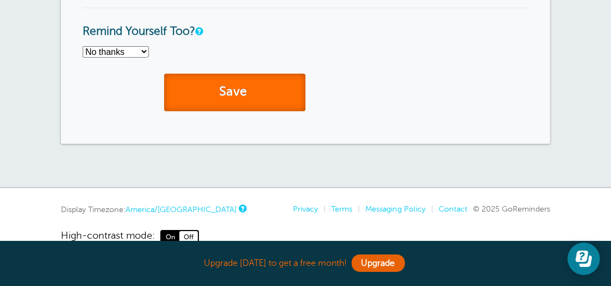
click at [264, 87] on button "Save" at bounding box center [234, 92] width 141 height 37
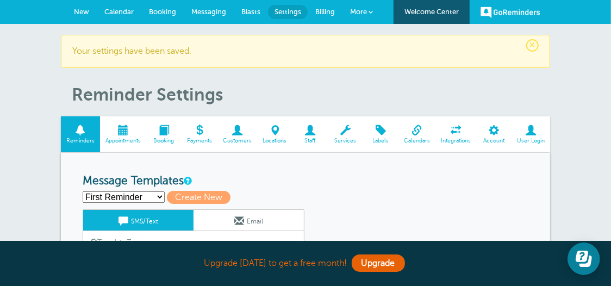
click at [124, 131] on span at bounding box center [123, 130] width 46 height 10
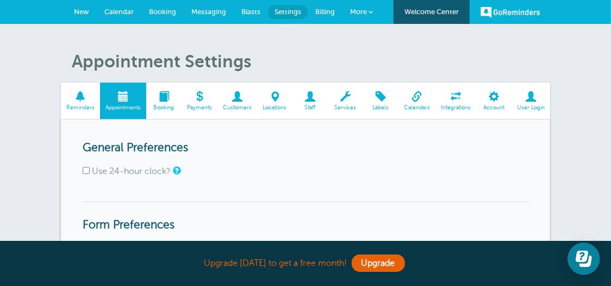
click at [84, 11] on span "New" at bounding box center [81, 12] width 15 height 8
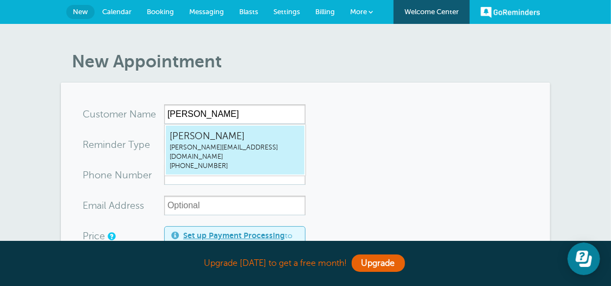
click at [261, 151] on span "[PERSON_NAME][EMAIL_ADDRESS][DOMAIN_NAME]" at bounding box center [235, 152] width 131 height 18
type input "[EMAIL_ADDRESS]"
type input "[PERSON_NAME]"
type input "[PHONE_NUMBER]"
type input "[PERSON_NAME][EMAIL_ADDRESS][DOMAIN_NAME]"
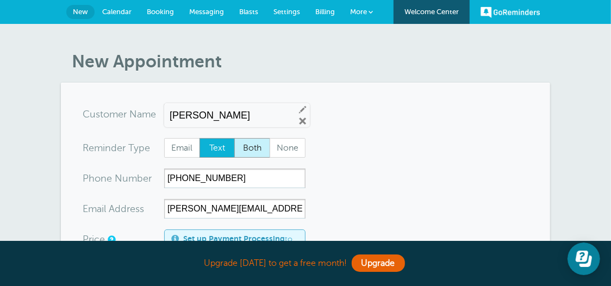
click at [255, 152] on span "Both" at bounding box center [252, 148] width 35 height 18
click at [234, 138] on input "Both" at bounding box center [234, 137] width 1 height 1
radio input "true"
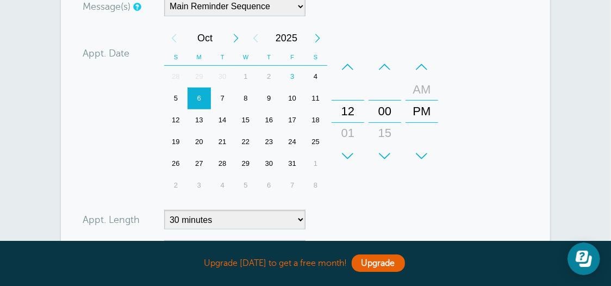
scroll to position [326, 0]
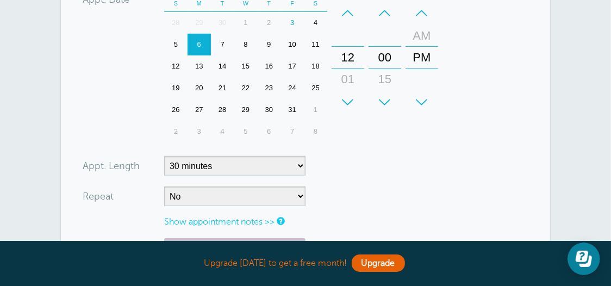
click at [225, 42] on div "7" at bounding box center [222, 45] width 23 height 22
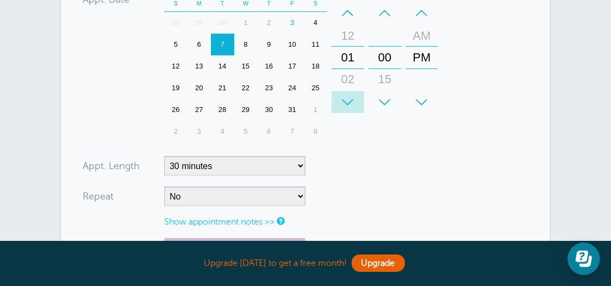
click at [348, 99] on div "+" at bounding box center [348, 102] width 33 height 22
click at [349, 80] on div "02" at bounding box center [348, 79] width 26 height 22
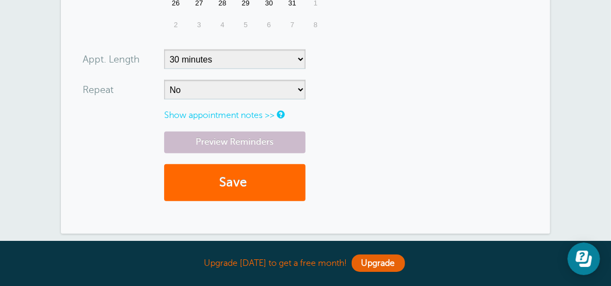
scroll to position [435, 0]
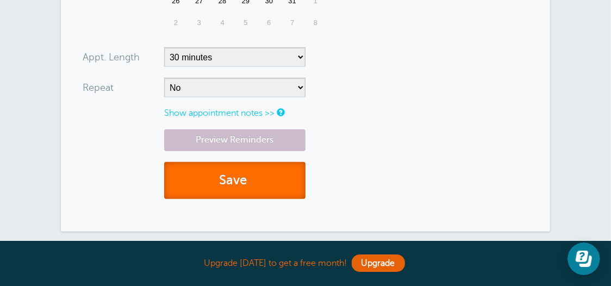
click at [268, 180] on button "Save" at bounding box center [234, 180] width 141 height 37
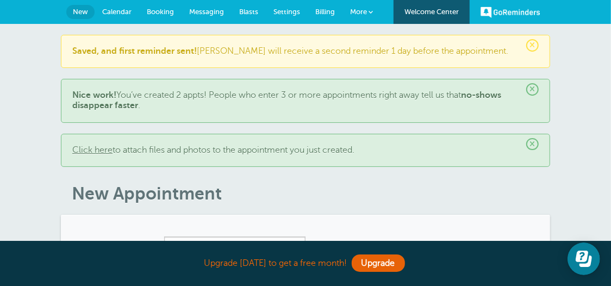
click at [207, 12] on span "Messaging" at bounding box center [206, 12] width 35 height 8
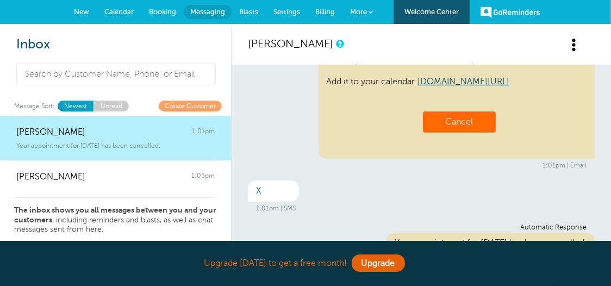
click at [127, 14] on span "Calendar" at bounding box center [118, 12] width 29 height 8
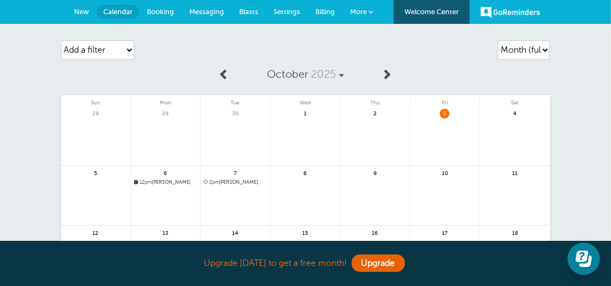
click at [160, 11] on span "Booking" at bounding box center [160, 12] width 27 height 8
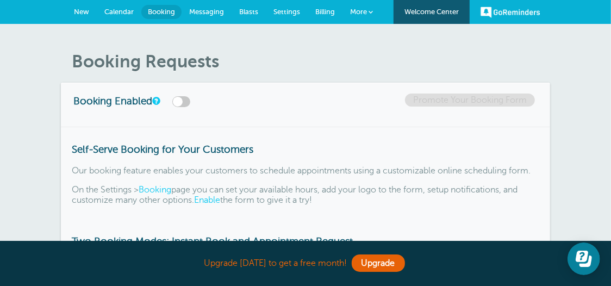
click at [289, 12] on span "Settings" at bounding box center [286, 12] width 27 height 8
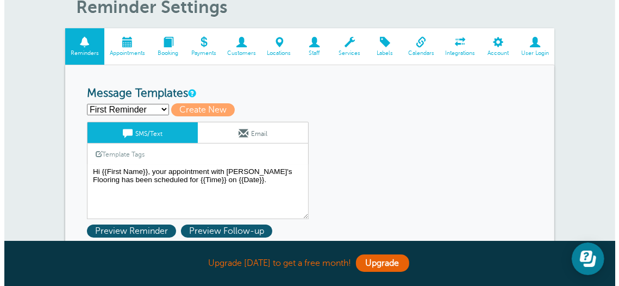
scroll to position [109, 0]
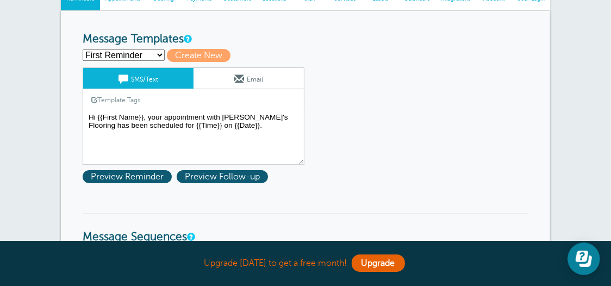
click at [158, 55] on select "First Reminder Second Reminder Create new..." at bounding box center [124, 54] width 82 height 11
select select "163232"
click at [83, 49] on select "First Reminder Second Reminder Create new..." at bounding box center [124, 54] width 82 height 11
type input "Second Reminder"
type textarea "Hi {{First Name}}, you have an appointment with [PERSON_NAME]'s Flooring at {{T…"
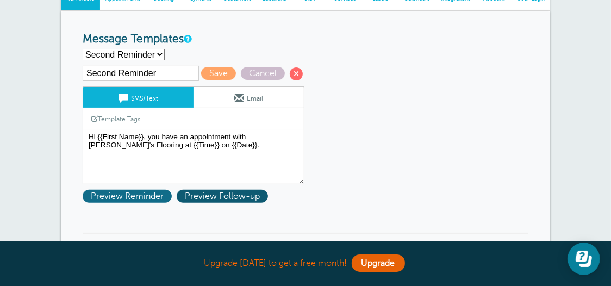
click at [159, 196] on span "Preview Reminder" at bounding box center [127, 196] width 89 height 13
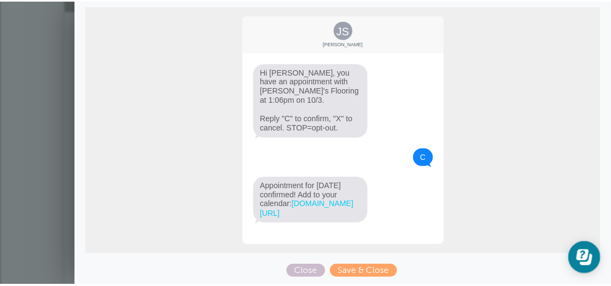
scroll to position [0, 0]
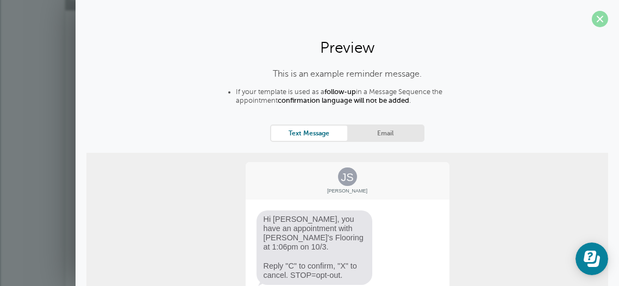
click at [599, 17] on span at bounding box center [600, 19] width 16 height 16
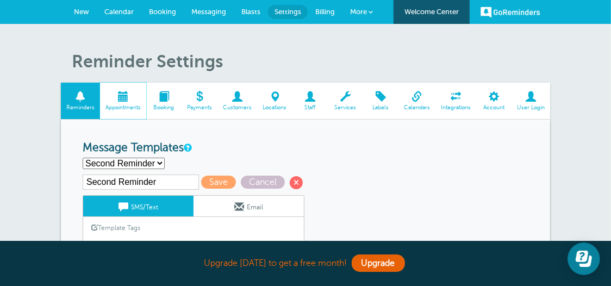
drag, startPoint x: 130, startPoint y: 101, endPoint x: 406, endPoint y: 52, distance: 279.9
click at [130, 101] on span at bounding box center [123, 96] width 46 height 10
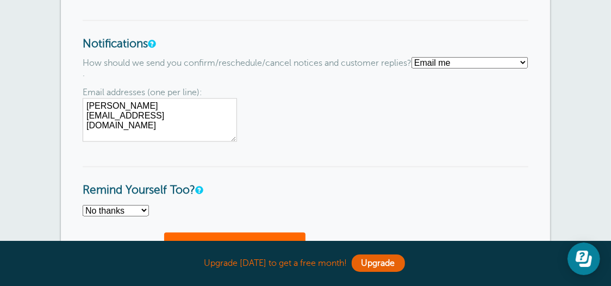
scroll to position [1088, 0]
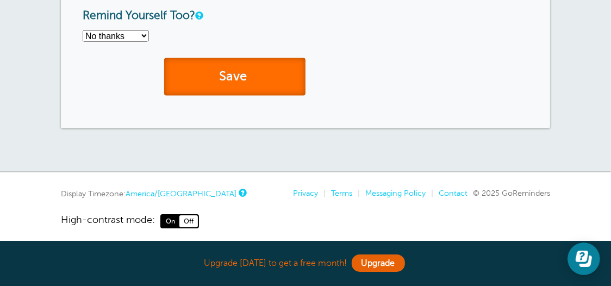
click at [274, 70] on button "Save" at bounding box center [234, 76] width 141 height 37
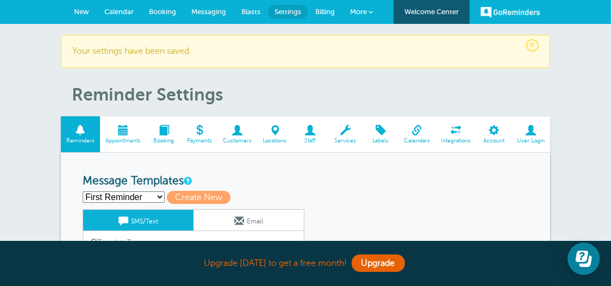
click at [126, 130] on span at bounding box center [123, 130] width 46 height 10
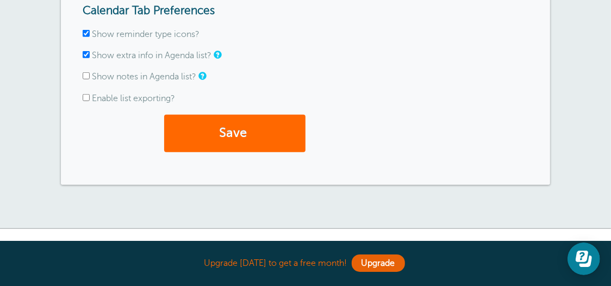
scroll to position [435, 0]
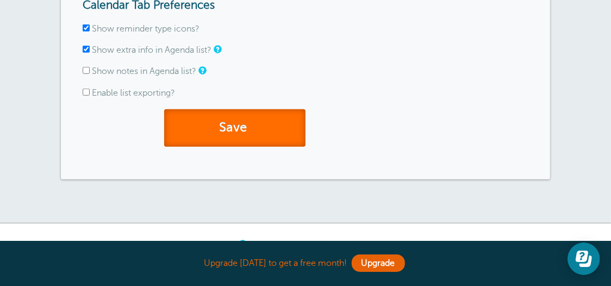
click at [273, 132] on button "Save" at bounding box center [234, 127] width 141 height 37
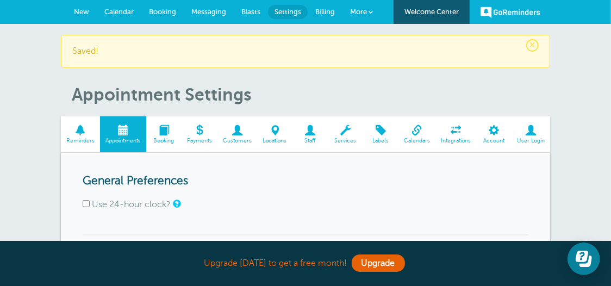
click at [116, 8] on span "Calendar" at bounding box center [118, 12] width 29 height 8
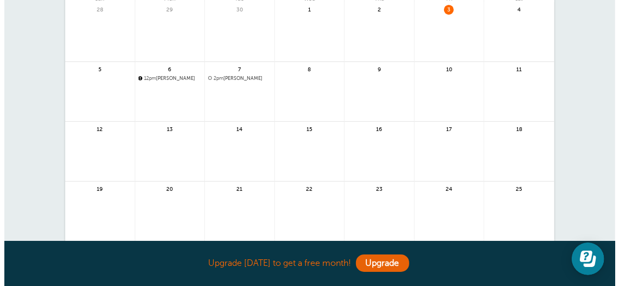
scroll to position [109, 0]
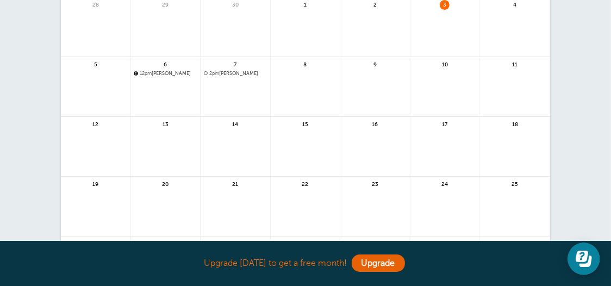
click at [154, 71] on span "12pm [PERSON_NAME]" at bounding box center [165, 74] width 63 height 6
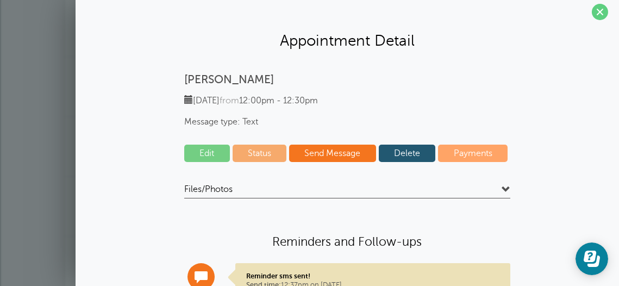
scroll to position [0, 0]
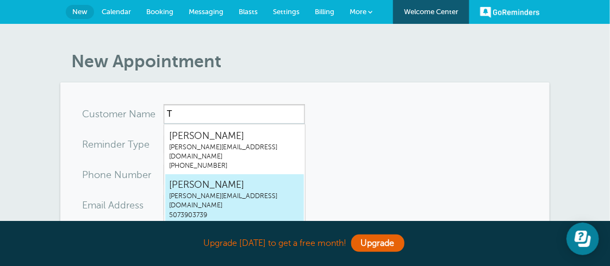
click at [199, 192] on span "[PERSON_NAME][EMAIL_ADDRESS][DOMAIN_NAME]" at bounding box center [234, 201] width 131 height 18
type input "[EMAIL_ADDRESS]"
type input "[PERSON_NAME]"
type input "5073903739"
type input "[PERSON_NAME][EMAIL_ADDRESS][DOMAIN_NAME]"
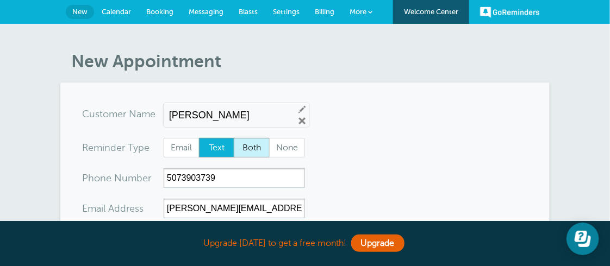
drag, startPoint x: 259, startPoint y: 151, endPoint x: 292, endPoint y: 145, distance: 33.7
click at [259, 151] on span "Both" at bounding box center [251, 148] width 35 height 18
click at [234, 138] on input "Both" at bounding box center [233, 137] width 1 height 1
radio input "true"
click at [124, 10] on span "Calendar" at bounding box center [116, 12] width 29 height 8
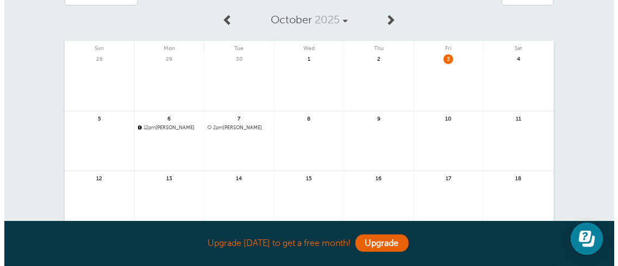
scroll to position [109, 0]
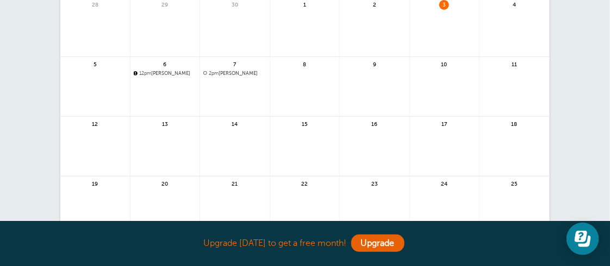
click at [217, 73] on span "2pm" at bounding box center [214, 73] width 10 height 5
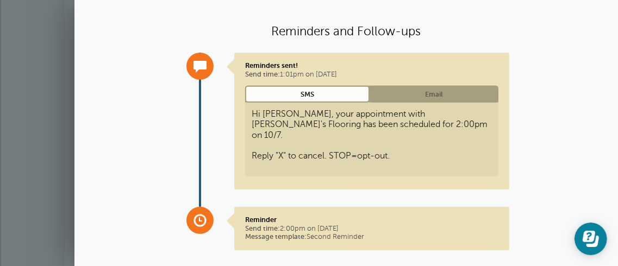
scroll to position [226, 0]
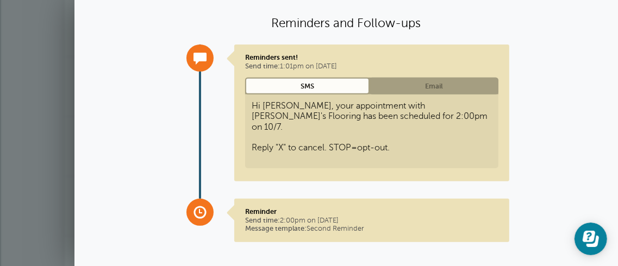
click at [334, 215] on p "Reminder Send time: 2:00pm on Oct. 6, 2025 Message template: Second Reminder" at bounding box center [371, 221] width 253 height 26
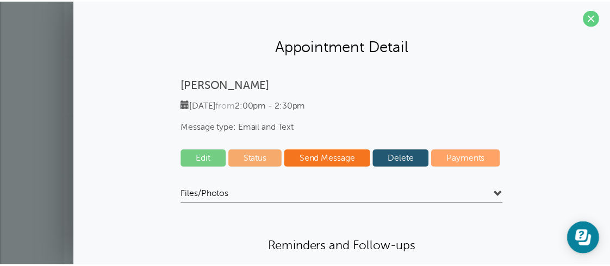
scroll to position [0, 0]
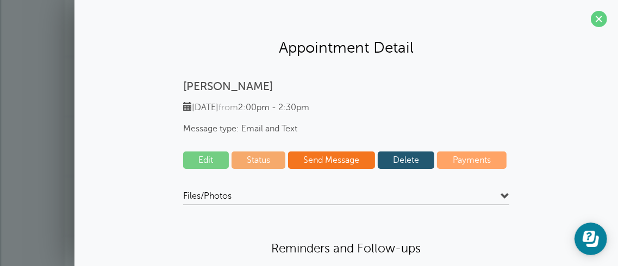
click at [598, 20] on span at bounding box center [599, 19] width 16 height 16
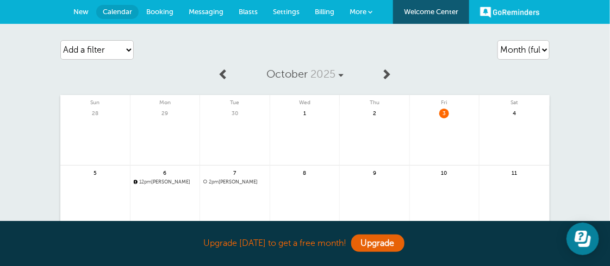
click at [361, 11] on span "More" at bounding box center [357, 12] width 17 height 8
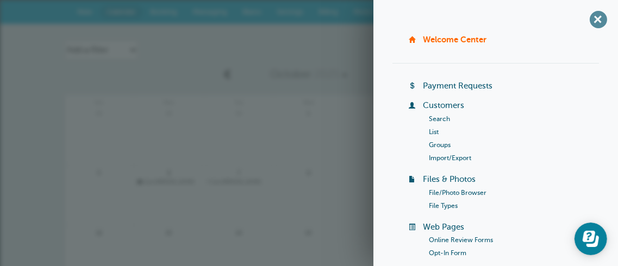
click at [595, 23] on span "+" at bounding box center [598, 19] width 24 height 24
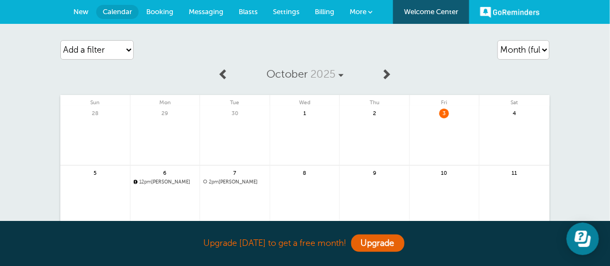
click at [512, 10] on link "GoReminders" at bounding box center [510, 12] width 60 height 24
click at [365, 12] on span "More" at bounding box center [357, 12] width 17 height 8
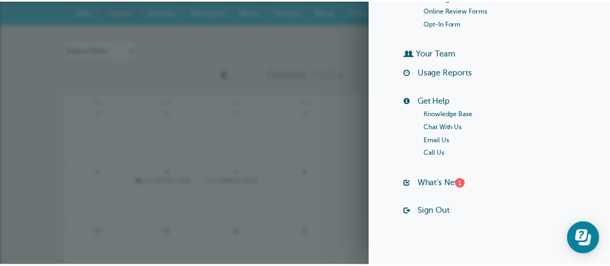
scroll to position [239, 0]
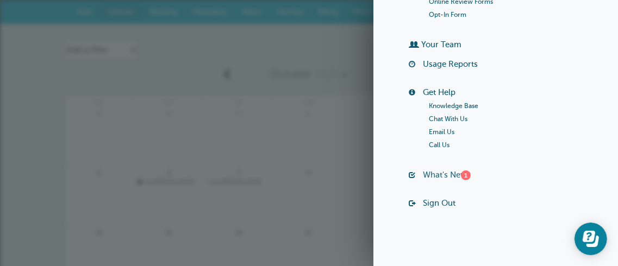
click at [461, 172] on div "1" at bounding box center [466, 176] width 10 height 10
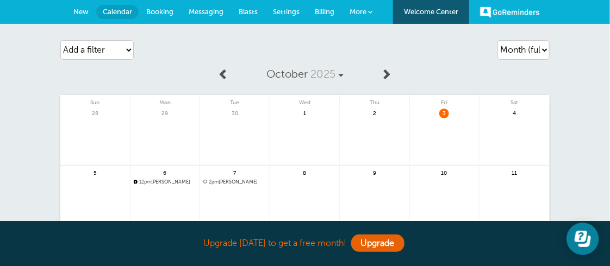
click at [290, 14] on span "Settings" at bounding box center [286, 12] width 27 height 8
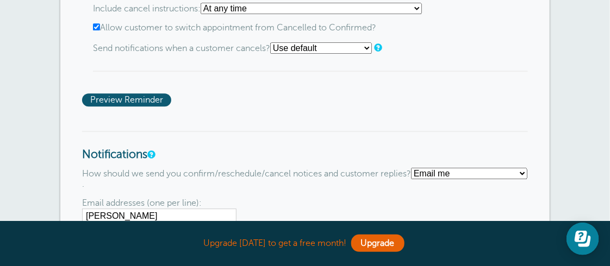
scroll to position [815, 0]
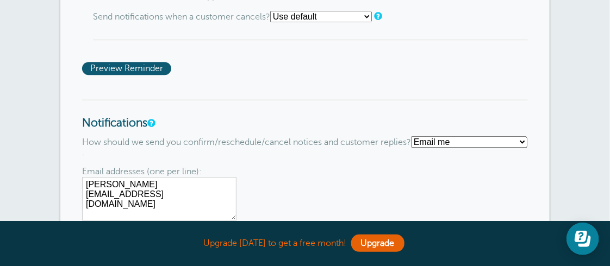
click at [411, 146] on select "Text me Email me Don't send me notifications" at bounding box center [469, 141] width 116 height 11
click at [411, 147] on select "Text me Email me Don't send me notifications" at bounding box center [469, 141] width 116 height 11
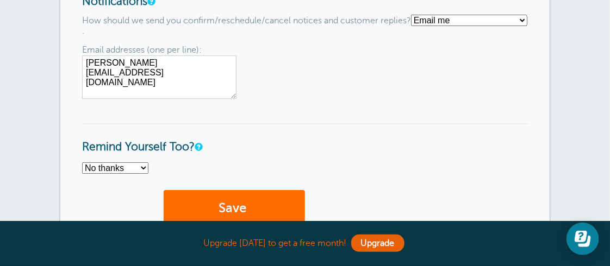
scroll to position [924, 0]
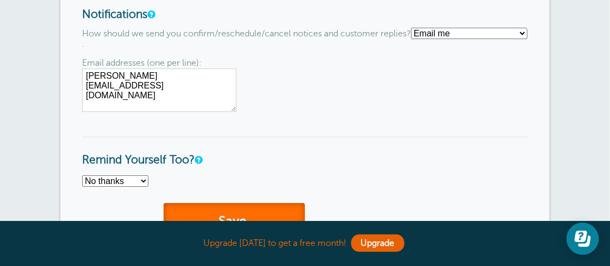
click at [261, 210] on button "Save" at bounding box center [234, 221] width 141 height 37
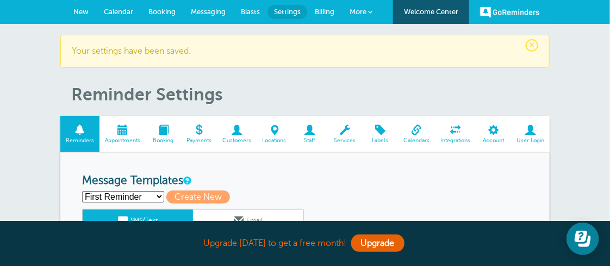
click at [124, 132] on span at bounding box center [122, 130] width 46 height 10
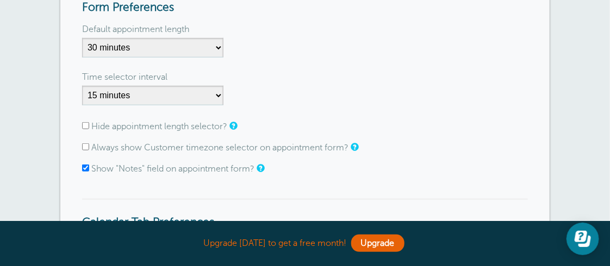
scroll to position [380, 0]
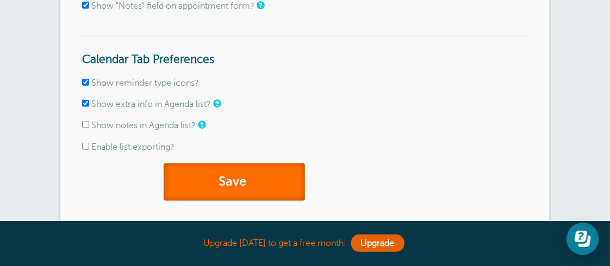
click at [247, 180] on button "Save" at bounding box center [234, 182] width 141 height 37
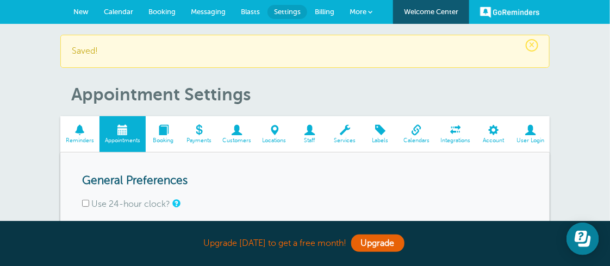
click at [171, 138] on span "Booking" at bounding box center [163, 140] width 24 height 7
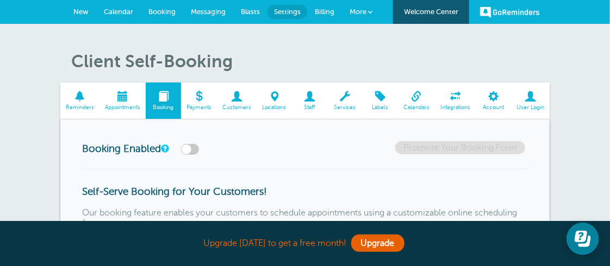
click at [232, 97] on span at bounding box center [237, 96] width 40 height 10
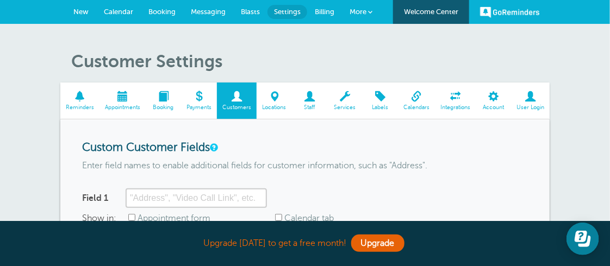
click at [310, 98] on span at bounding box center [309, 96] width 35 height 10
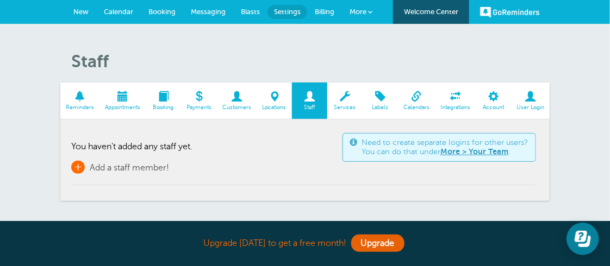
click at [148, 165] on span "Add a staff member!" at bounding box center [129, 168] width 79 height 10
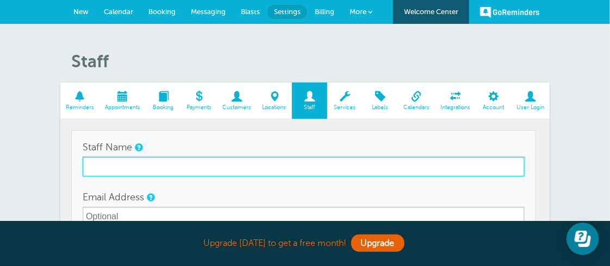
click at [174, 162] on input "Staff Name" at bounding box center [304, 167] width 442 height 20
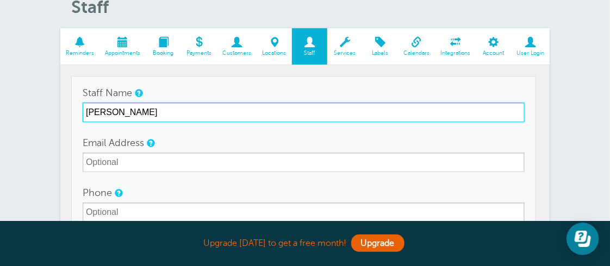
scroll to position [109, 0]
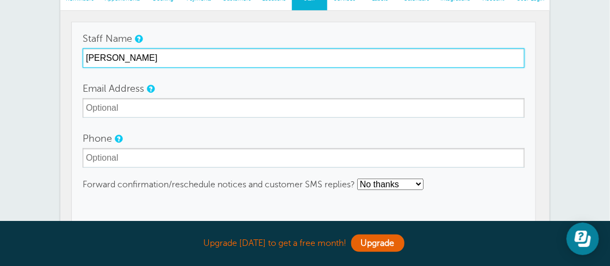
type input "[PERSON_NAME]"
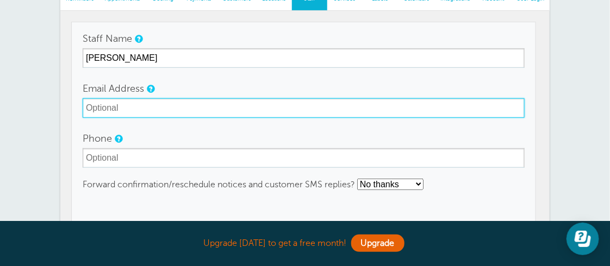
click at [142, 100] on input "Email Address" at bounding box center [304, 108] width 442 height 20
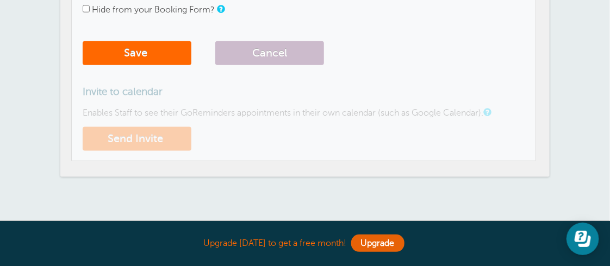
scroll to position [326, 0]
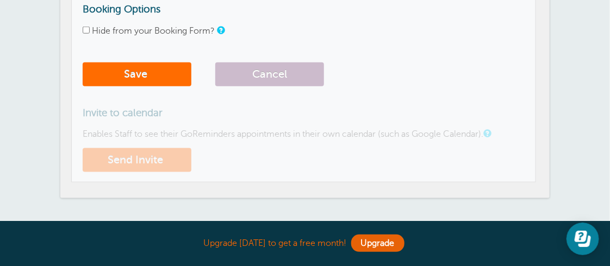
type input "shawn@tonysflooringmn.com"
click at [150, 72] on span "submit" at bounding box center [148, 74] width 3 height 12
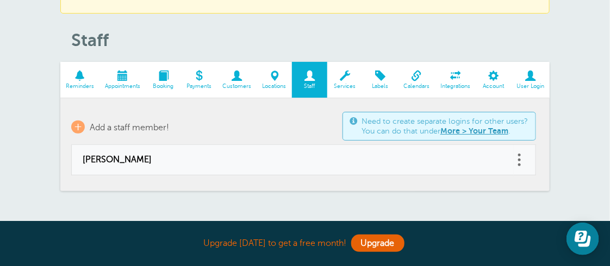
scroll to position [109, 0]
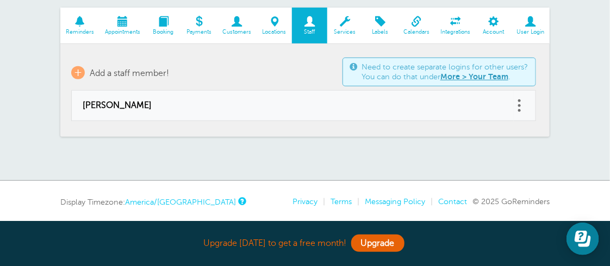
click at [343, 29] on span "Services" at bounding box center [345, 32] width 24 height 7
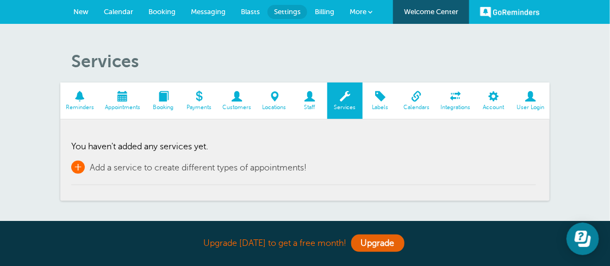
click at [78, 163] on span "+" at bounding box center [78, 167] width 14 height 13
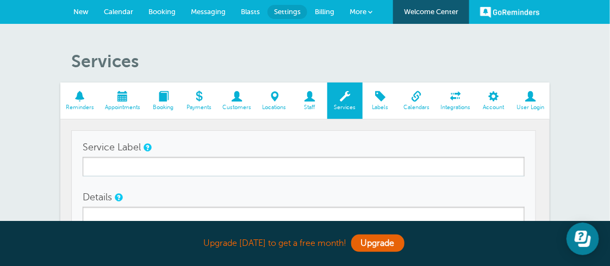
click at [386, 102] on link "Labels" at bounding box center [379, 101] width 35 height 36
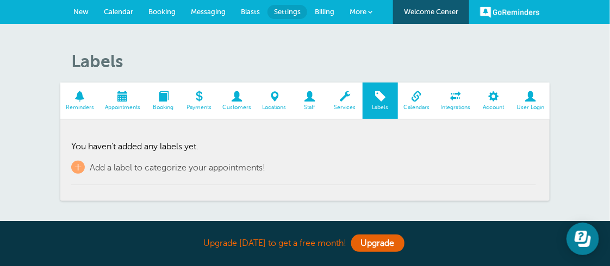
click at [415, 103] on link "Calendars" at bounding box center [416, 101] width 37 height 36
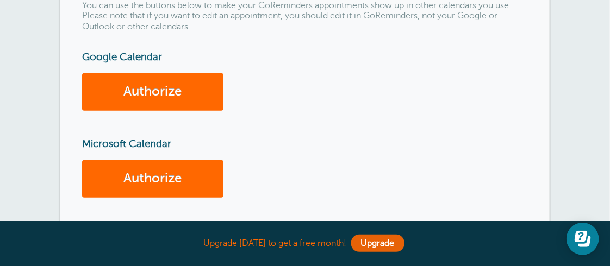
scroll to position [217, 0]
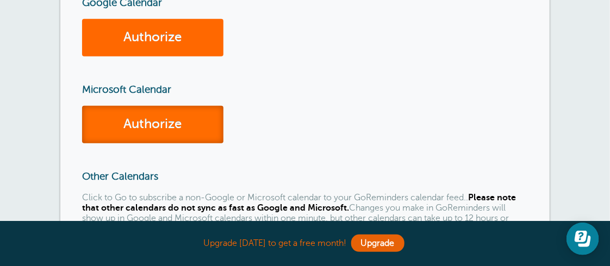
click at [212, 131] on link "Authorize" at bounding box center [152, 124] width 141 height 37
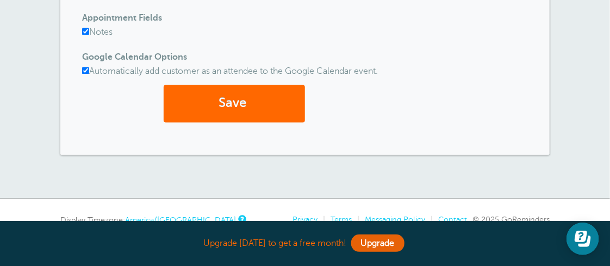
scroll to position [700, 0]
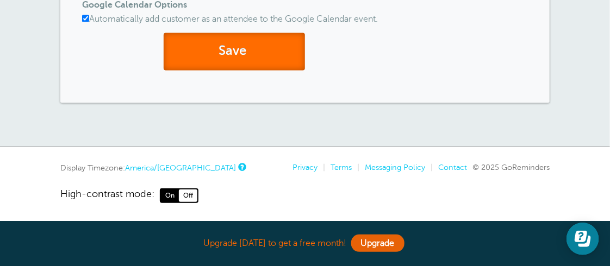
click at [233, 55] on button "Save" at bounding box center [234, 51] width 141 height 37
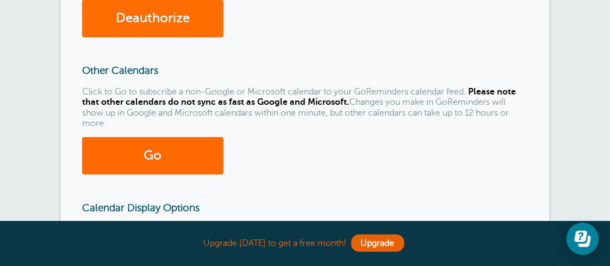
scroll to position [380, 0]
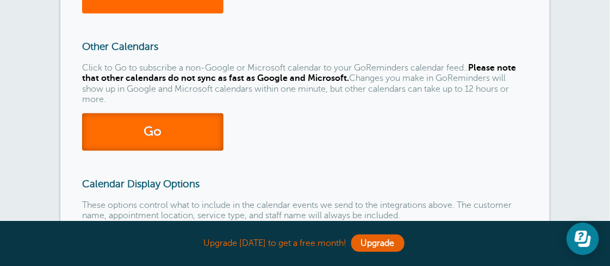
click at [184, 133] on link "Go" at bounding box center [152, 132] width 141 height 37
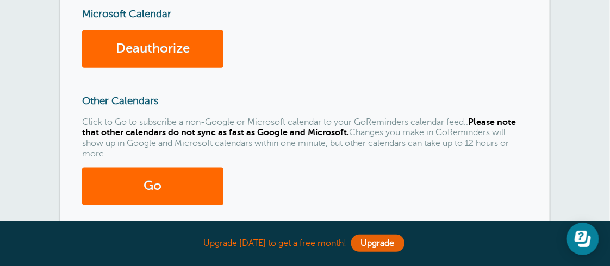
drag, startPoint x: 412, startPoint y: 139, endPoint x: 420, endPoint y: 138, distance: 7.6
drag, startPoint x: 420, startPoint y: 138, endPoint x: 376, endPoint y: 85, distance: 68.3
click at [376, 85] on div "Calendar Integrations You can use the buttons below to make your GoReminders ap…" at bounding box center [304, 152] width 489 height 650
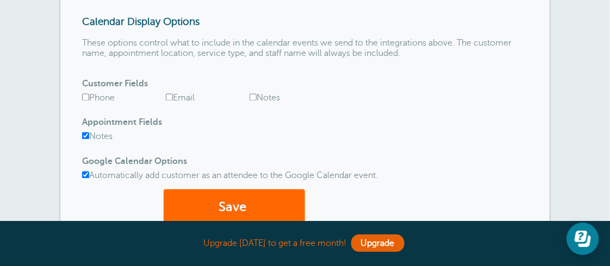
scroll to position [598, 0]
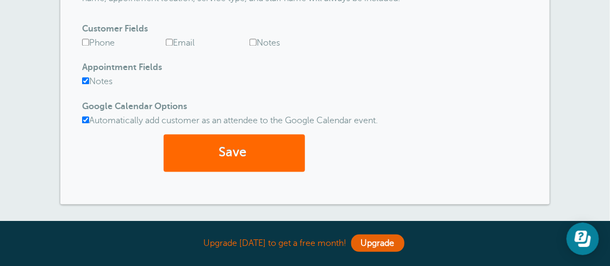
click at [87, 117] on input "Automatically add customer as an attendee to the Google Calendar event." at bounding box center [85, 120] width 7 height 7
checkbox input "false"
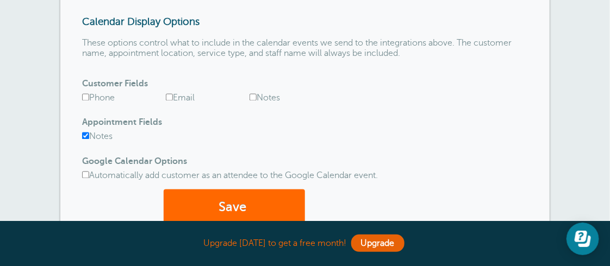
click at [87, 96] on input "Phone" at bounding box center [85, 97] width 7 height 7
checkbox input "true"
click at [169, 96] on input "Email" at bounding box center [169, 97] width 7 height 7
checkbox input "true"
click at [87, 135] on input "Notes" at bounding box center [85, 136] width 7 height 7
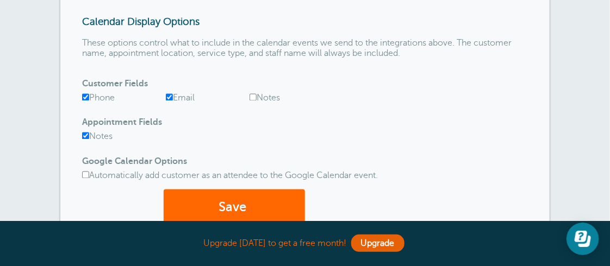
checkbox input "false"
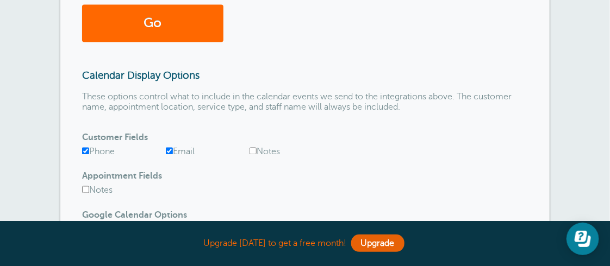
scroll to position [598, 0]
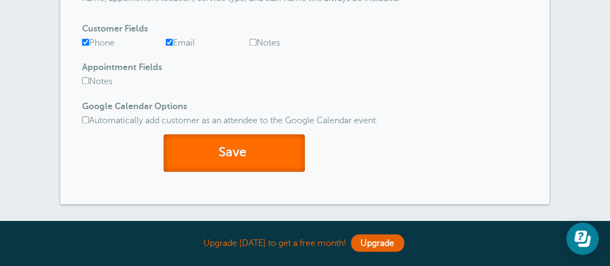
click at [271, 153] on button "Save" at bounding box center [234, 153] width 141 height 37
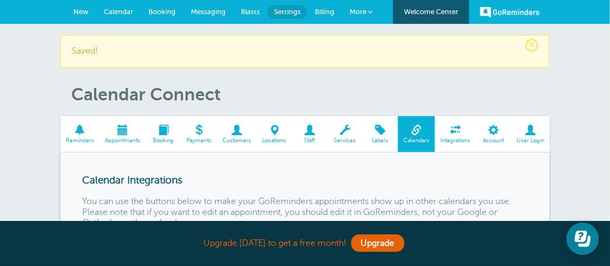
click at [125, 128] on span at bounding box center [122, 130] width 46 height 10
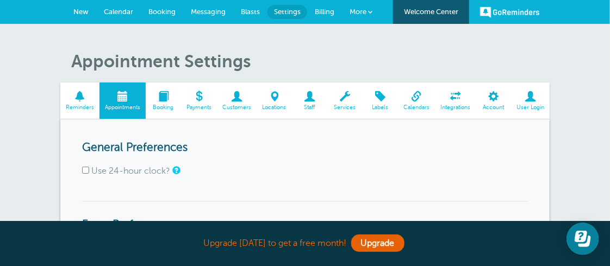
click at [160, 102] on span at bounding box center [163, 96] width 35 height 10
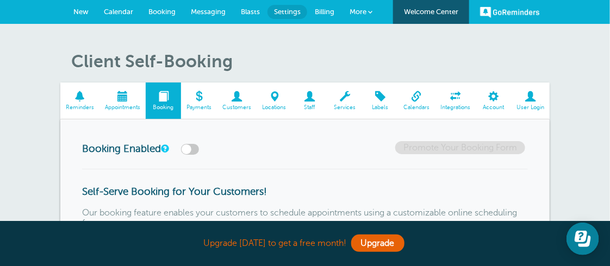
click at [130, 10] on span "Calendar" at bounding box center [118, 12] width 29 height 8
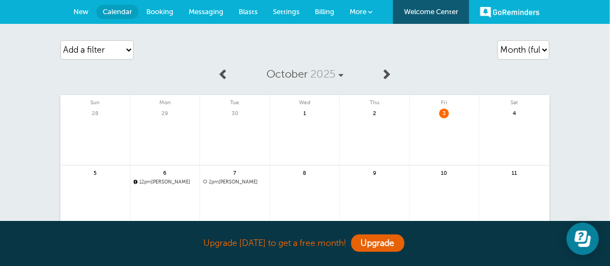
click at [146, 179] on span "12pm [PERSON_NAME]" at bounding box center [165, 182] width 63 height 6
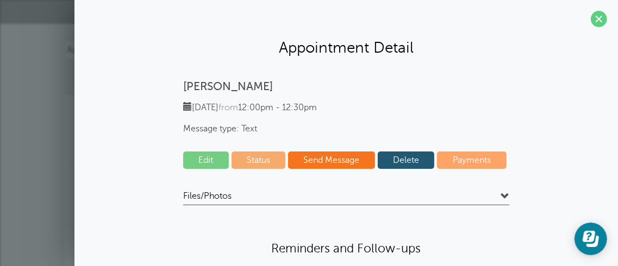
click at [397, 161] on link "Delete" at bounding box center [406, 160] width 57 height 17
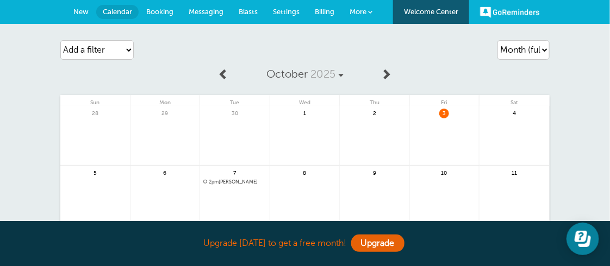
click at [171, 12] on span "Booking" at bounding box center [159, 12] width 27 height 8
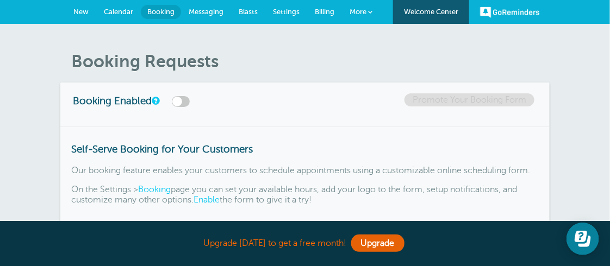
click at [85, 10] on span "New" at bounding box center [80, 12] width 15 height 8
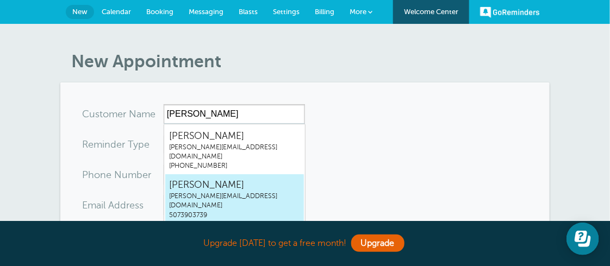
click at [264, 192] on span "tony@tonysflooringmn.com" at bounding box center [234, 201] width 131 height 18
type input "Tonytony@tonysflooringmn.com5073903739"
type input "[PERSON_NAME]"
type input "5073903739"
type input "tony@tonysflooringmn.com"
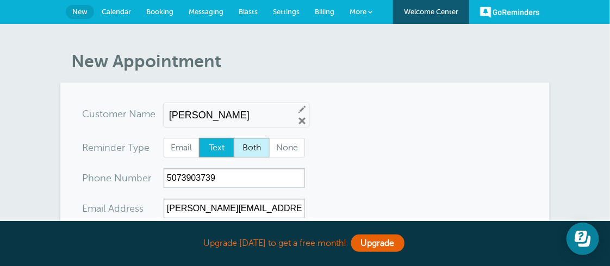
click at [247, 149] on span "Both" at bounding box center [251, 148] width 35 height 18
click at [234, 138] on input "Both" at bounding box center [233, 137] width 1 height 1
radio input "true"
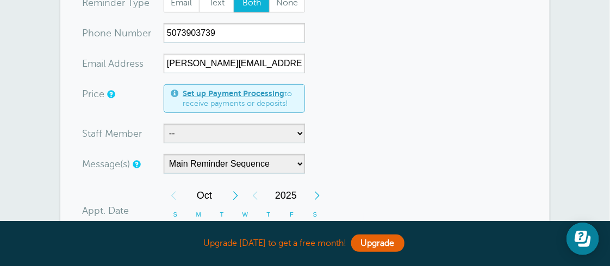
scroll to position [163, 0]
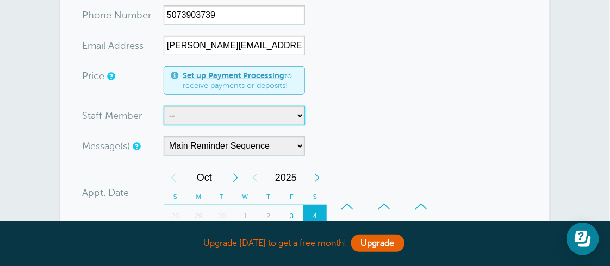
click at [298, 115] on select "-- Shawn" at bounding box center [234, 116] width 141 height 20
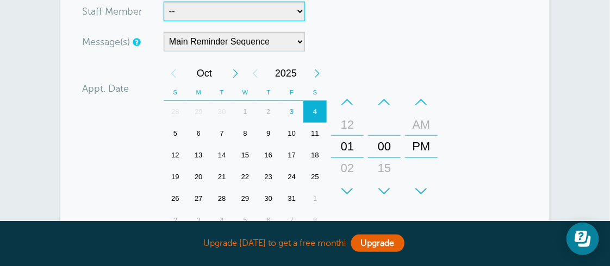
scroll to position [271, 0]
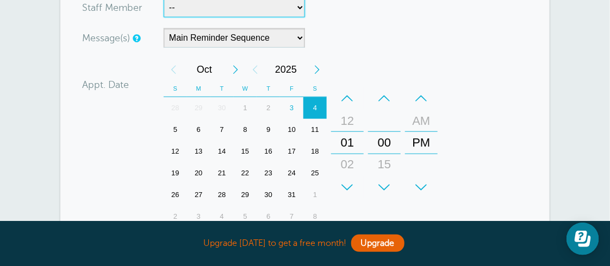
click at [224, 151] on div "14" at bounding box center [221, 152] width 23 height 22
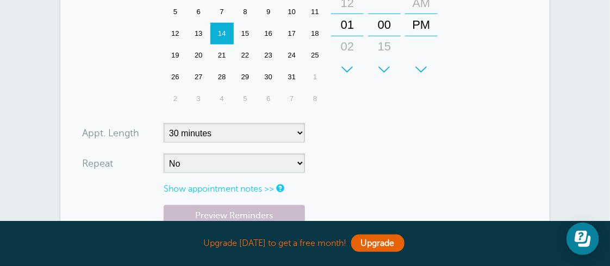
scroll to position [435, 0]
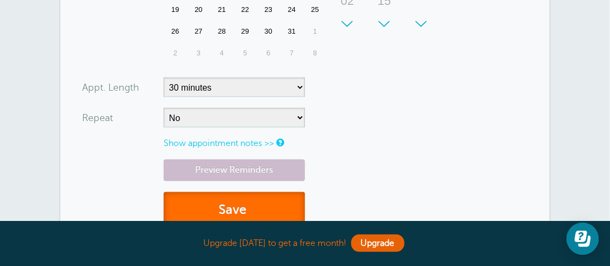
drag, startPoint x: 276, startPoint y: 213, endPoint x: 287, endPoint y: 203, distance: 15.4
click at [276, 213] on button "Save" at bounding box center [234, 210] width 141 height 37
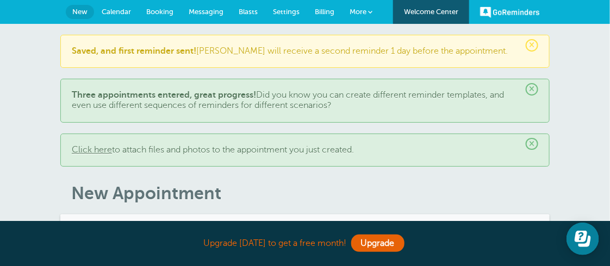
click at [110, 10] on span "Calendar" at bounding box center [116, 12] width 29 height 8
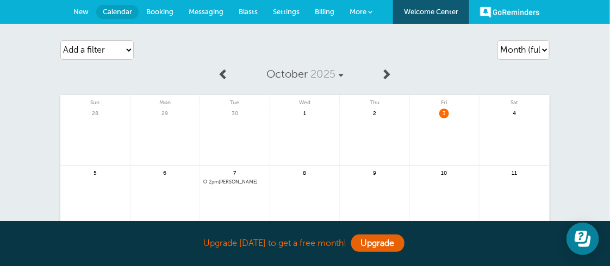
click at [165, 12] on span "Booking" at bounding box center [159, 12] width 27 height 8
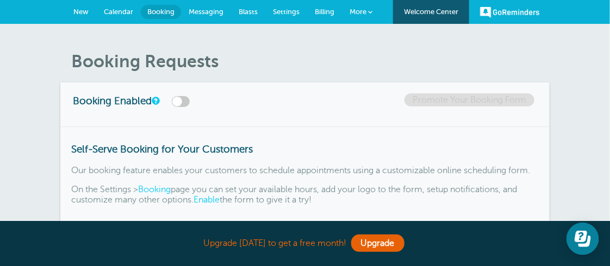
click at [204, 11] on span "Messaging" at bounding box center [206, 12] width 35 height 8
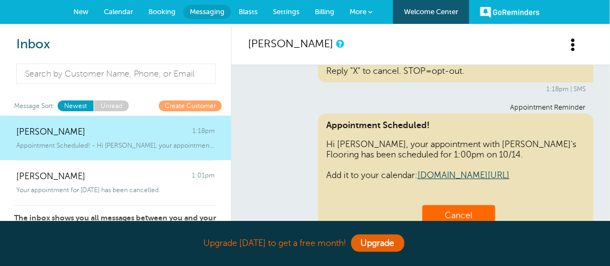
click at [292, 10] on span "Settings" at bounding box center [286, 12] width 27 height 8
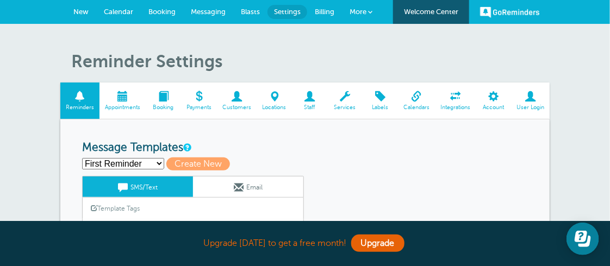
click at [417, 98] on span at bounding box center [416, 96] width 37 height 10
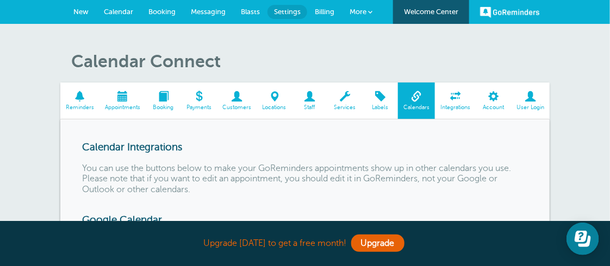
click at [455, 95] on span at bounding box center [455, 96] width 41 height 10
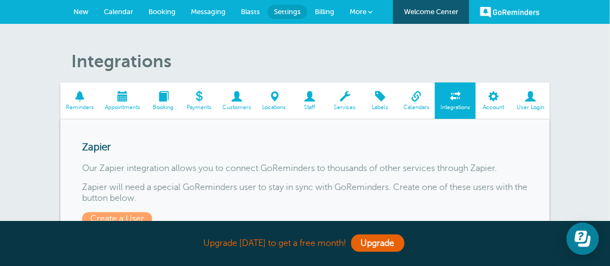
click at [369, 10] on span at bounding box center [370, 12] width 4 height 4
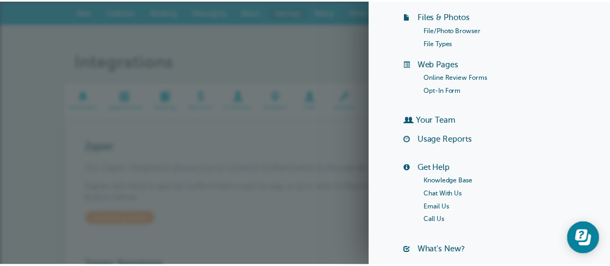
scroll to position [239, 0]
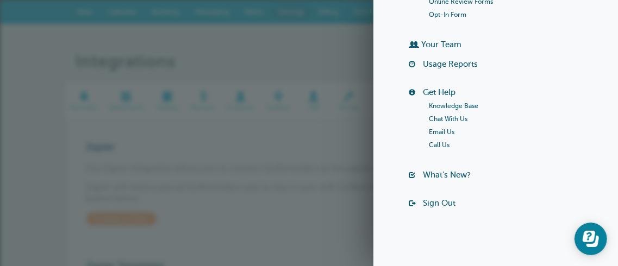
click at [298, 99] on span at bounding box center [313, 96] width 35 height 10
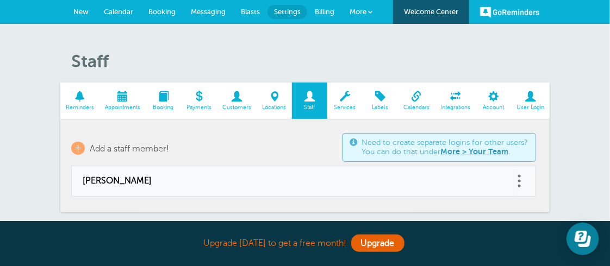
click at [349, 98] on span at bounding box center [344, 96] width 35 height 10
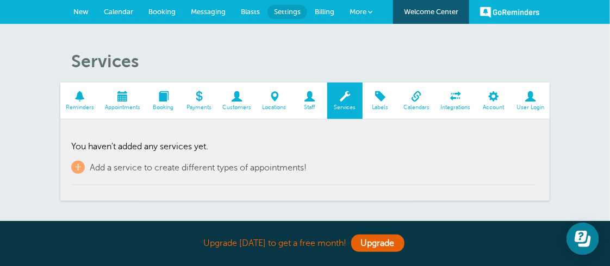
click at [162, 93] on span at bounding box center [163, 96] width 35 height 10
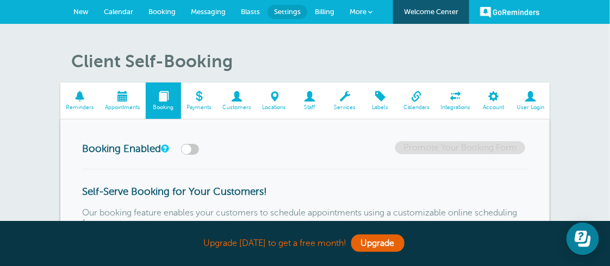
click at [355, 12] on span "More" at bounding box center [357, 12] width 17 height 8
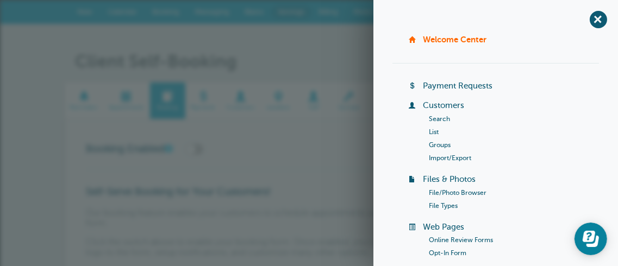
click at [296, 8] on span "Settings" at bounding box center [291, 12] width 27 height 8
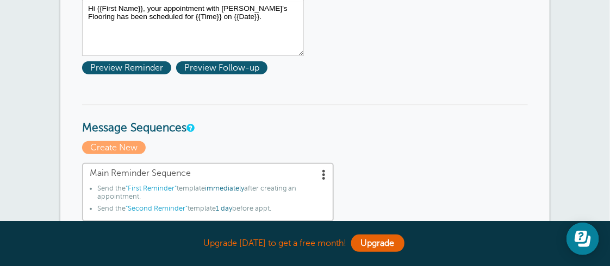
scroll to position [54, 0]
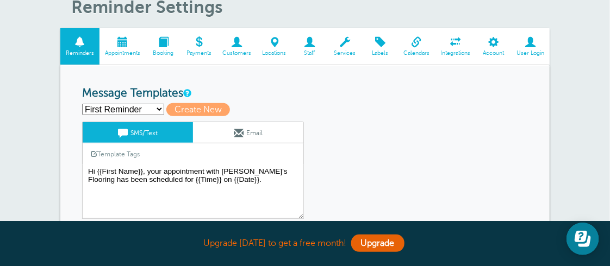
click at [118, 42] on span at bounding box center [122, 42] width 46 height 10
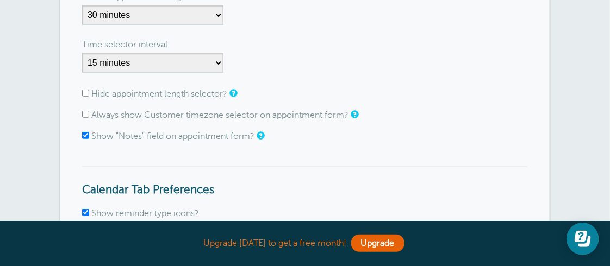
scroll to position [271, 0]
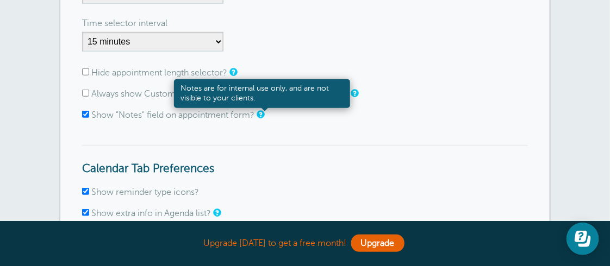
click at [263, 116] on link at bounding box center [260, 114] width 7 height 7
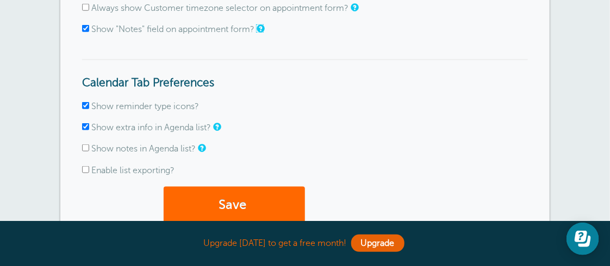
scroll to position [380, 0]
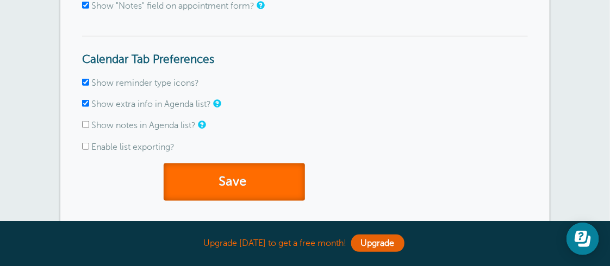
click at [232, 180] on button "Save" at bounding box center [234, 182] width 141 height 37
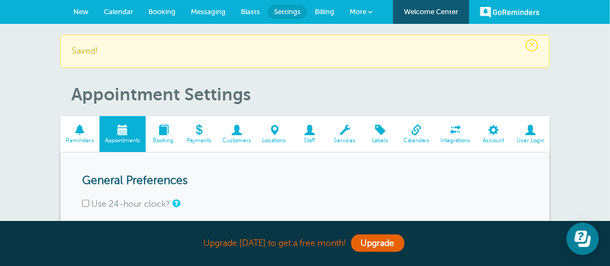
click at [79, 11] on span "New" at bounding box center [80, 12] width 15 height 8
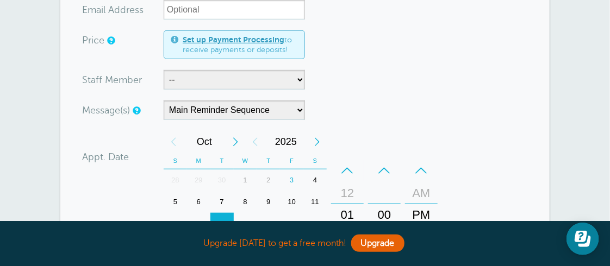
scroll to position [217, 0]
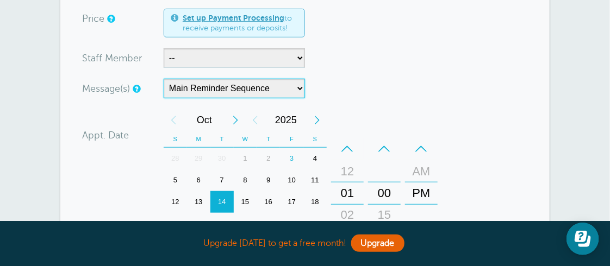
click at [299, 87] on select "Main Reminder Sequence" at bounding box center [234, 89] width 141 height 20
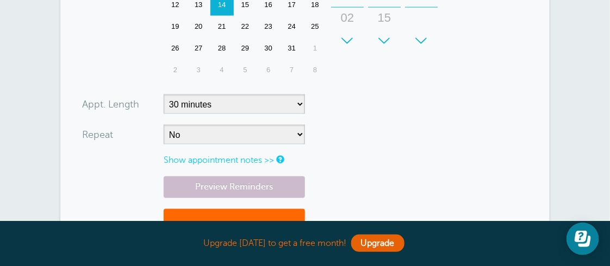
scroll to position [435, 0]
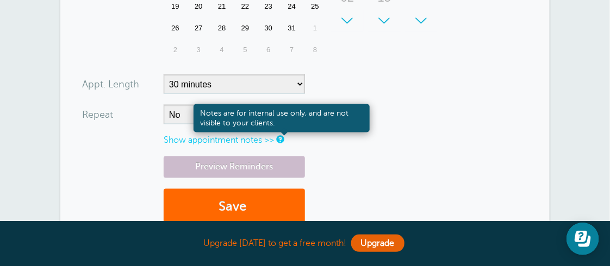
click at [280, 138] on link at bounding box center [279, 139] width 7 height 7
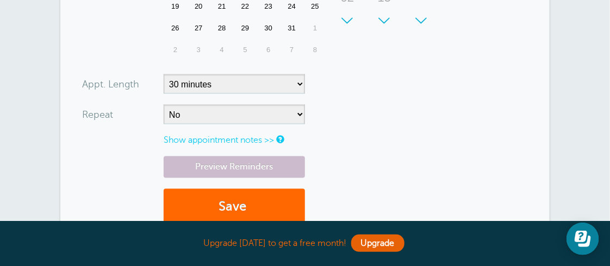
click at [263, 139] on link "Show appointment notes >>" at bounding box center [219, 140] width 110 height 10
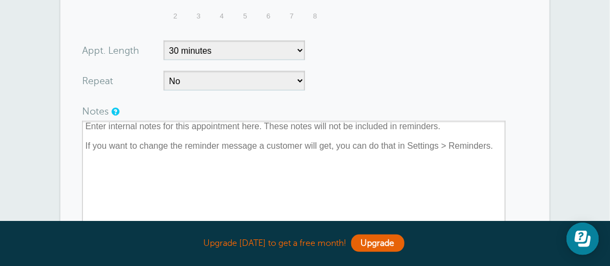
scroll to position [489, 0]
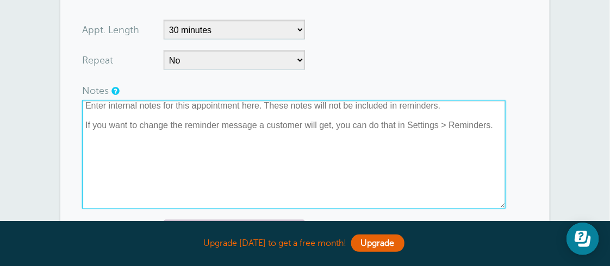
click at [198, 112] on textarea at bounding box center [293, 155] width 423 height 109
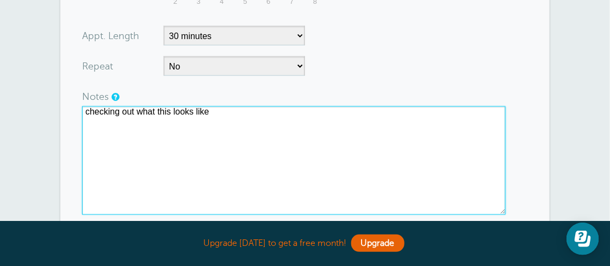
scroll to position [543, 0]
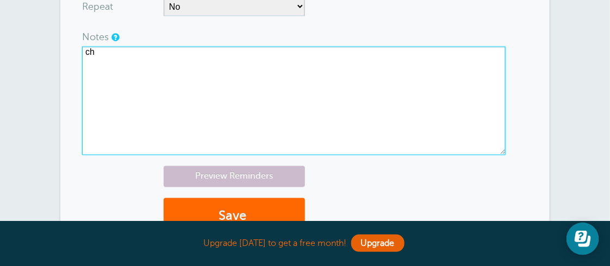
type textarea "c"
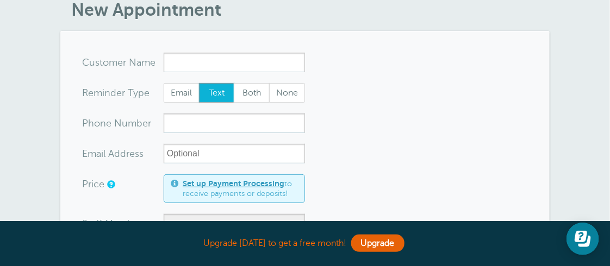
scroll to position [0, 0]
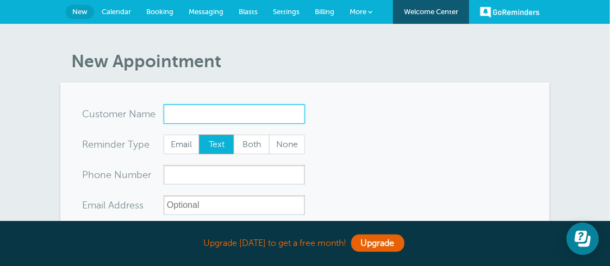
click at [197, 117] on input "x-no-autofill" at bounding box center [234, 114] width 141 height 20
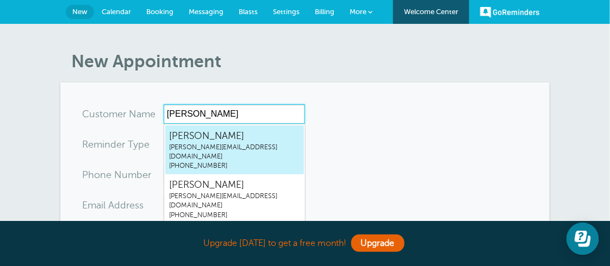
click at [208, 145] on span "tony@tonysflooringmn.com" at bounding box center [234, 152] width 131 height 18
type input "Tonytony@tonysflooringmn.com5073903739"
type input "Tony"
radio input "false"
radio input "true"
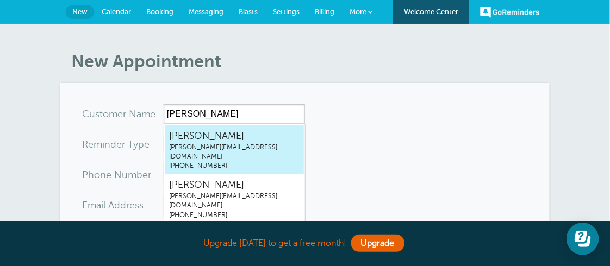
type input "(507) 390-3739"
type input "tony@tonysflooringmn.com"
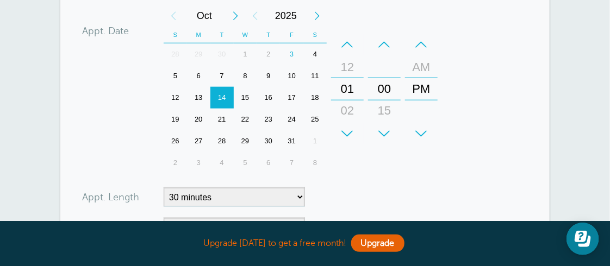
scroll to position [326, 0]
click at [248, 93] on div "15" at bounding box center [245, 97] width 23 height 22
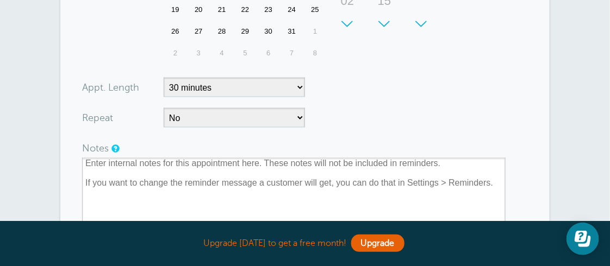
scroll to position [489, 0]
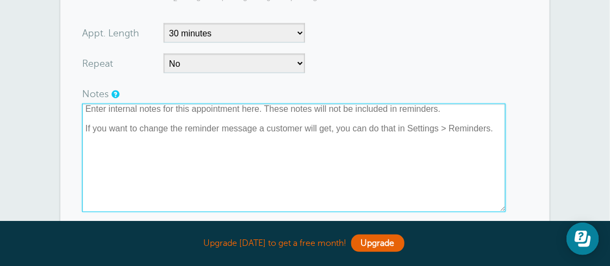
click at [139, 112] on textarea at bounding box center [293, 158] width 423 height 109
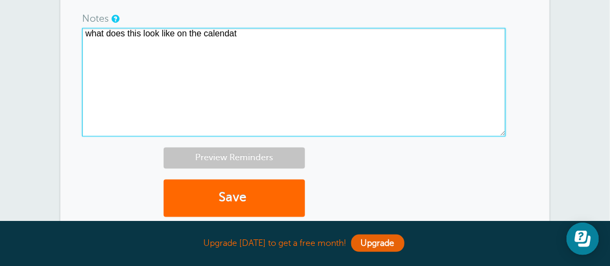
scroll to position [598, 0]
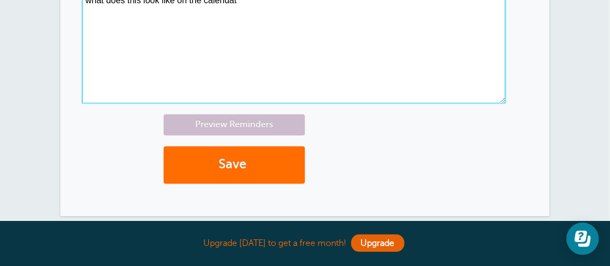
type textarea "what does this look like on the calendat"
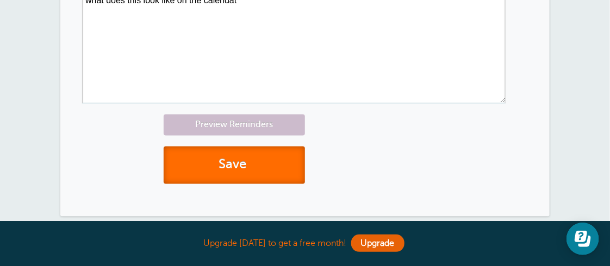
click at [250, 168] on span "submit" at bounding box center [248, 165] width 3 height 15
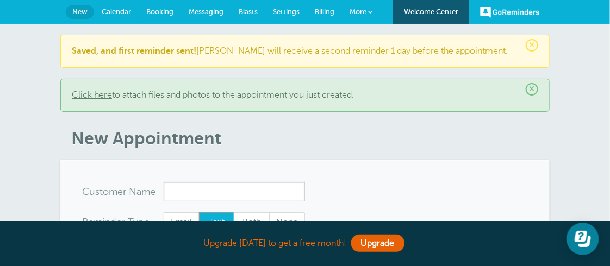
click at [127, 11] on span "Calendar" at bounding box center [116, 12] width 29 height 8
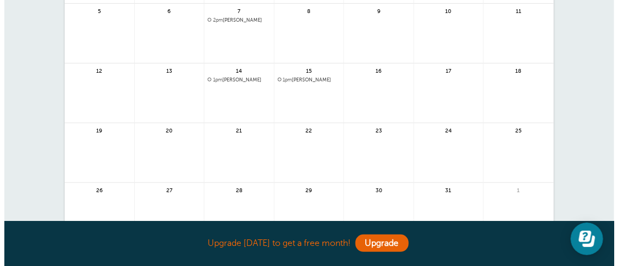
scroll to position [163, 0]
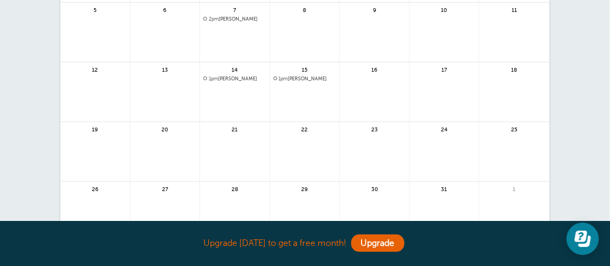
click at [293, 79] on span "1pm [PERSON_NAME]" at bounding box center [304, 79] width 63 height 6
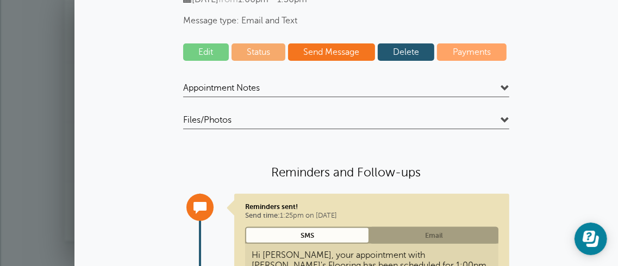
scroll to position [109, 0]
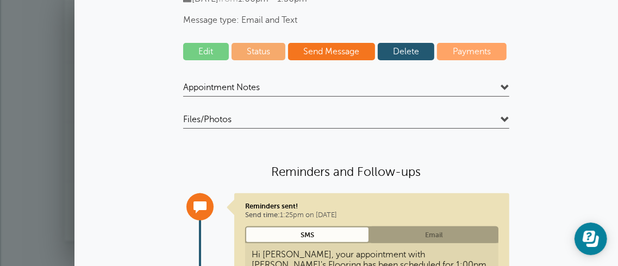
click at [503, 87] on span at bounding box center [505, 88] width 9 height 9
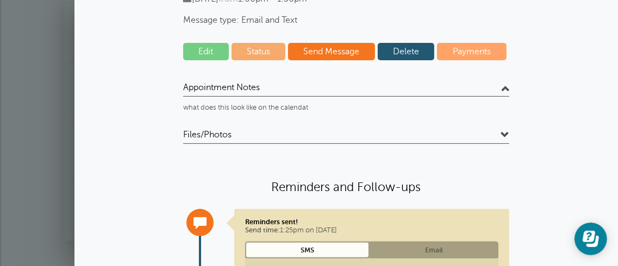
click at [503, 89] on span at bounding box center [505, 88] width 9 height 9
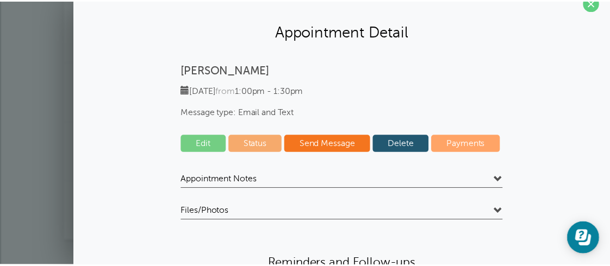
scroll to position [0, 0]
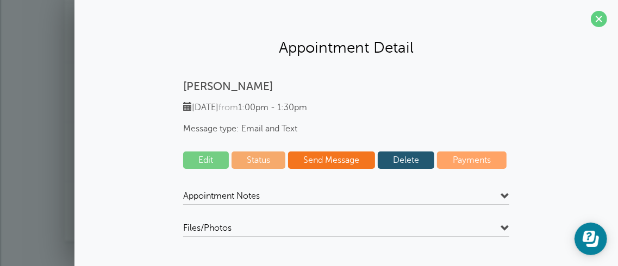
click at [400, 162] on link "Delete" at bounding box center [406, 160] width 57 height 17
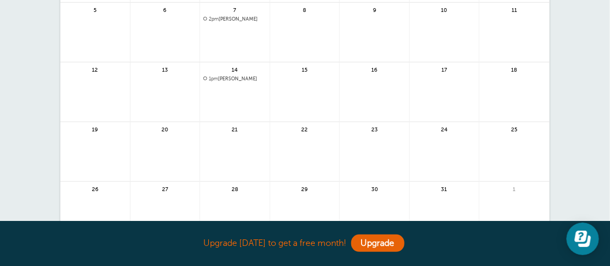
click at [226, 77] on span "1pm [PERSON_NAME]" at bounding box center [234, 79] width 63 height 6
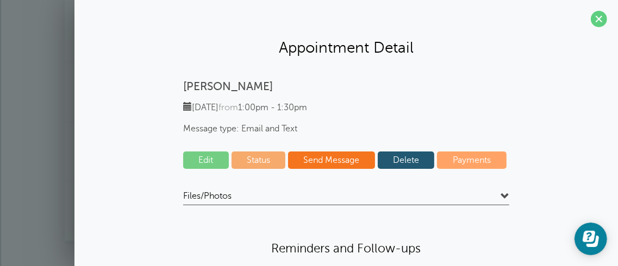
drag, startPoint x: 423, startPoint y: 159, endPoint x: 362, endPoint y: 36, distance: 136.8
click at [423, 159] on link "Delete" at bounding box center [406, 160] width 57 height 17
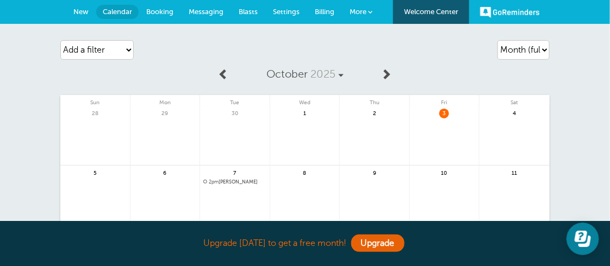
click at [229, 182] on span "2pm [PERSON_NAME]" at bounding box center [234, 182] width 63 height 6
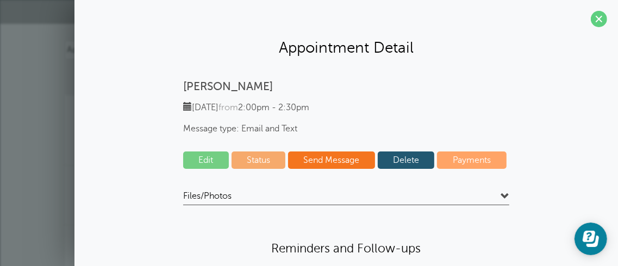
click at [386, 162] on link "Delete" at bounding box center [406, 160] width 57 height 17
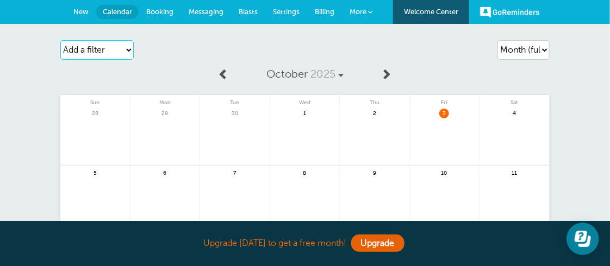
click at [130, 48] on select "Add a filter Customer Search Staff Appointment Status Payment Status" at bounding box center [96, 50] width 73 height 20
click at [170, 54] on div "Add a filter Customer Search Staff Appointment Status Payment Status Clear filt…" at bounding box center [138, 50] width 157 height 30
click at [526, 11] on link "GoReminders" at bounding box center [510, 12] width 60 height 24
click at [158, 11] on span "Booking" at bounding box center [159, 12] width 27 height 8
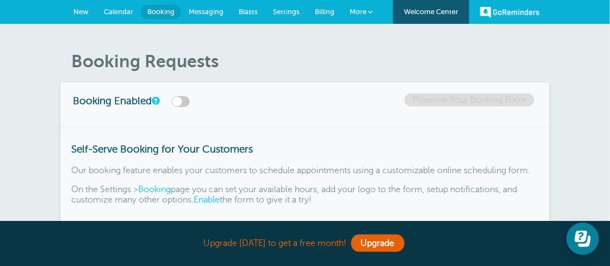
click at [215, 12] on span "Messaging" at bounding box center [206, 12] width 35 height 8
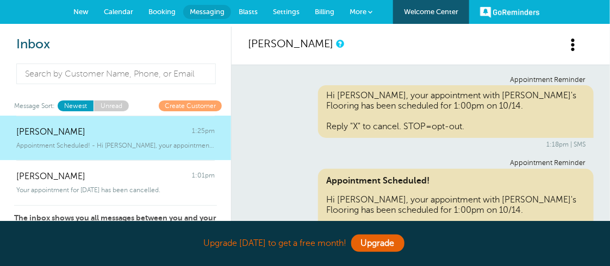
click at [248, 10] on span "Blasts" at bounding box center [248, 12] width 19 height 8
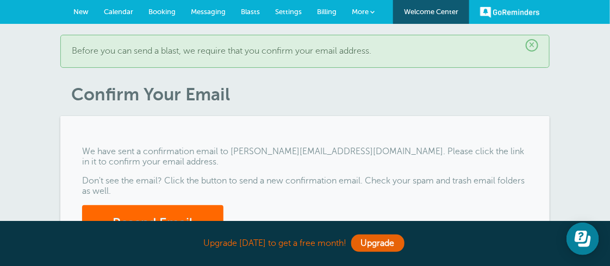
click at [366, 10] on span "More" at bounding box center [360, 12] width 17 height 8
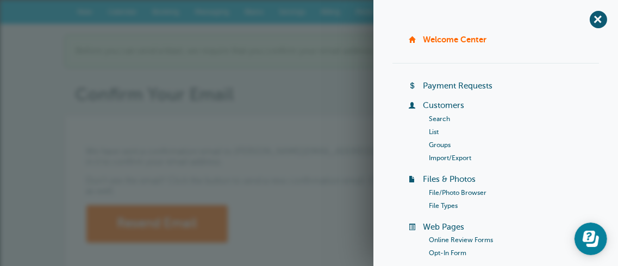
click at [338, 41] on div "× Before you can send a blast, we require that you confirm your email address." at bounding box center [309, 51] width 489 height 33
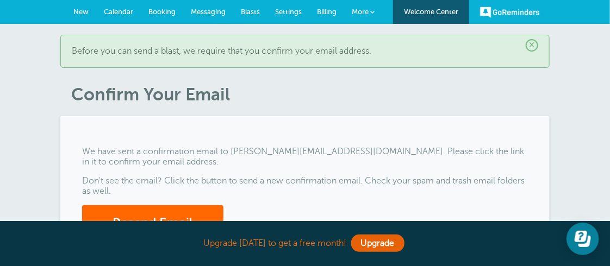
click at [337, 10] on link "Billing" at bounding box center [326, 12] width 35 height 24
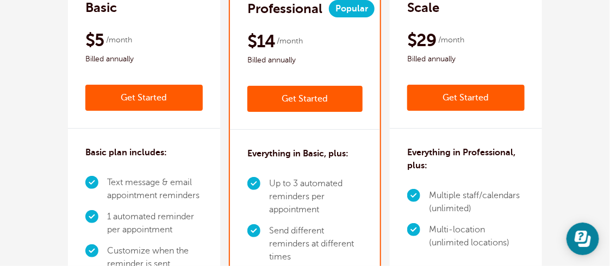
scroll to position [109, 0]
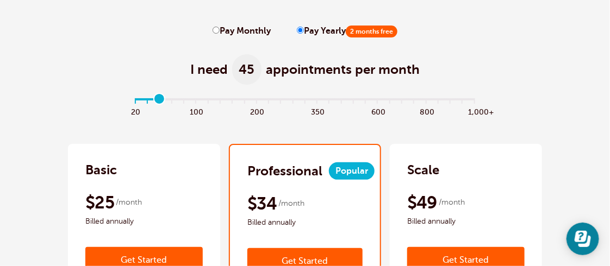
type input "2"
click at [159, 102] on input "range" at bounding box center [305, 101] width 352 height 2
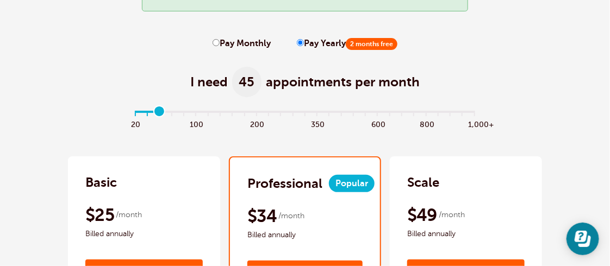
scroll to position [0, 0]
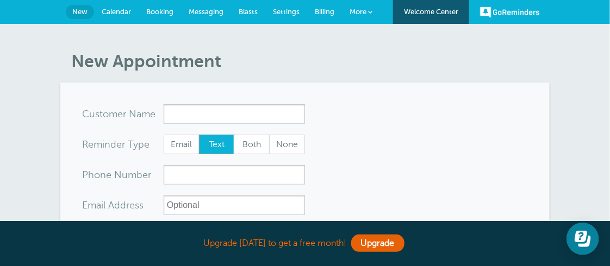
click at [124, 16] on link "Calendar" at bounding box center [116, 12] width 45 height 24
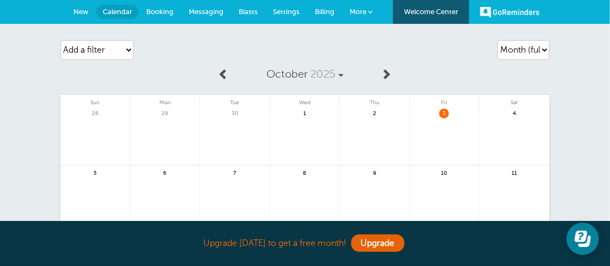
click at [282, 9] on span "Settings" at bounding box center [286, 12] width 27 height 8
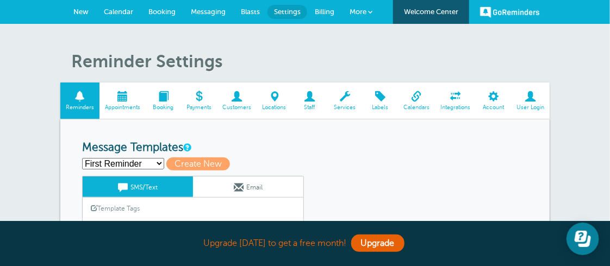
click at [290, 12] on span "Settings" at bounding box center [287, 12] width 27 height 8
click at [498, 101] on span at bounding box center [493, 96] width 35 height 10
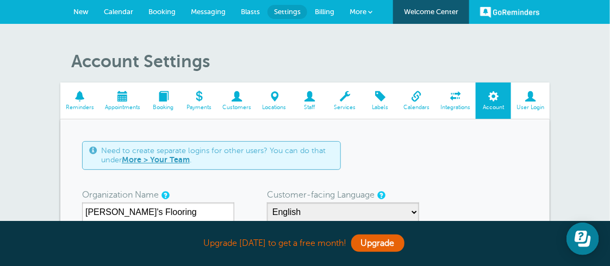
click at [455, 102] on span at bounding box center [455, 96] width 41 height 10
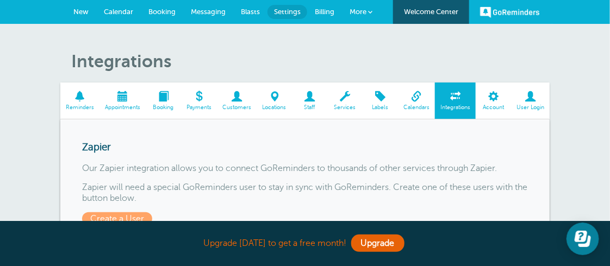
click at [420, 104] on span "Calendars" at bounding box center [416, 107] width 26 height 7
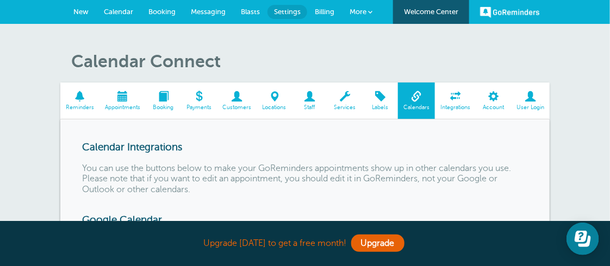
click at [82, 11] on span "New" at bounding box center [80, 12] width 15 height 8
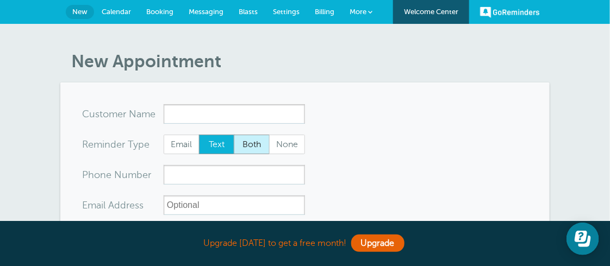
click at [262, 144] on span "Both" at bounding box center [251, 144] width 35 height 18
click at [234, 135] on input "Both" at bounding box center [233, 134] width 1 height 1
radio input "true"
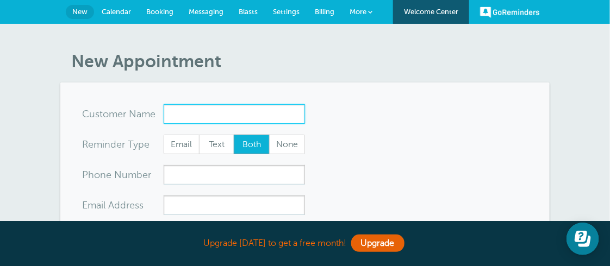
click at [254, 119] on input "x-no-autofill" at bounding box center [234, 114] width 141 height 20
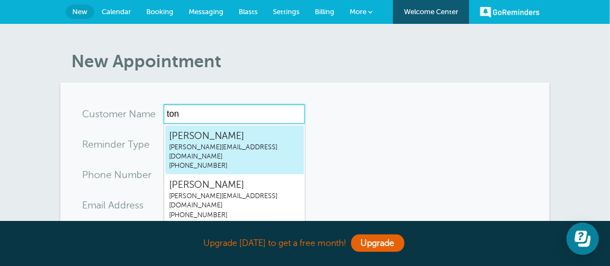
click at [241, 151] on span "tony@tonysflooringmn.com" at bounding box center [234, 152] width 131 height 18
type input "Tonytony@tonysflooringmn.com5073903739"
type input "Tony"
type input "(507) 390-3739"
type input "tony@tonysflooringmn.com"
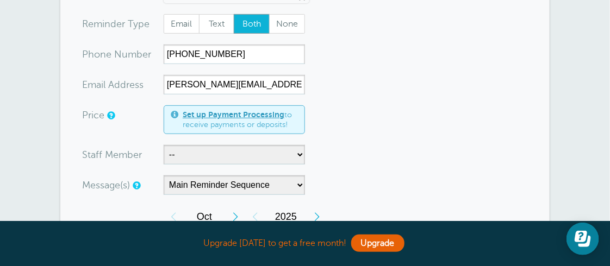
scroll to position [163, 0]
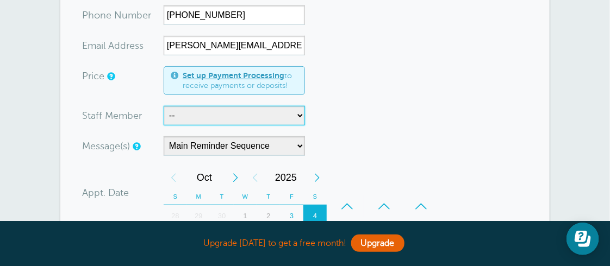
click at [301, 116] on select "-- Shawn" at bounding box center [234, 116] width 141 height 20
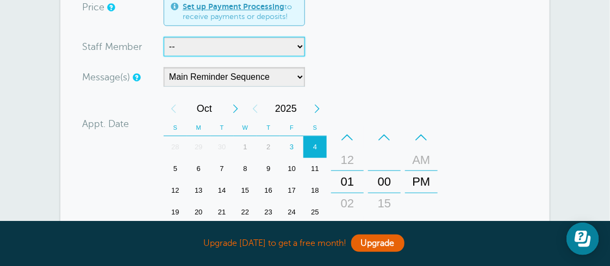
scroll to position [217, 0]
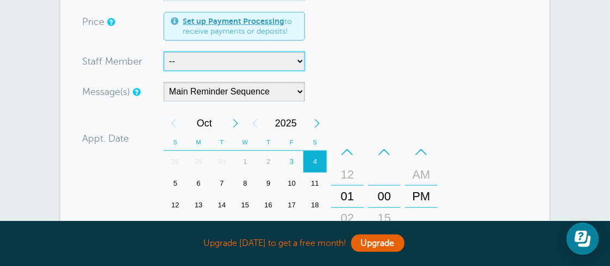
click at [197, 182] on div "6" at bounding box center [198, 184] width 23 height 22
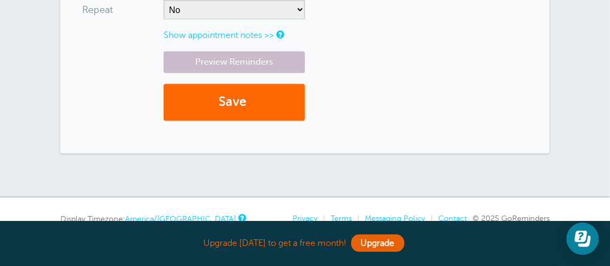
scroll to position [489, 0]
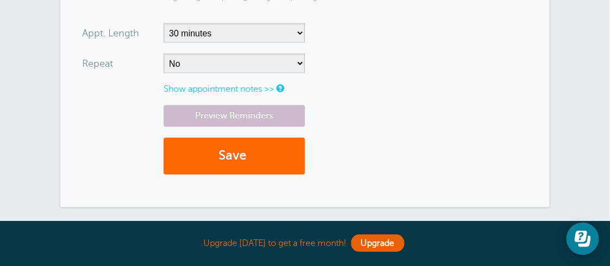
click at [243, 90] on link "Show appointment notes >>" at bounding box center [219, 89] width 110 height 10
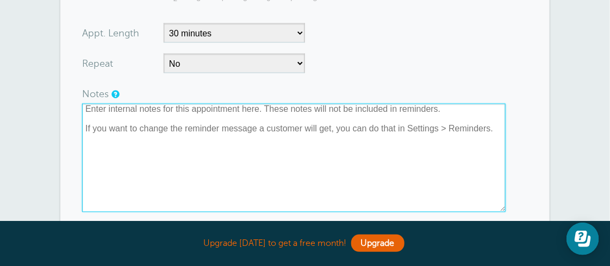
click at [234, 126] on textarea at bounding box center [293, 158] width 423 height 109
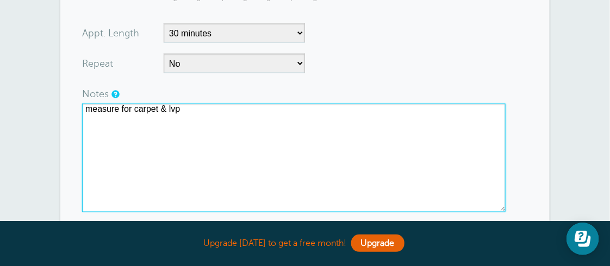
scroll to position [652, 0]
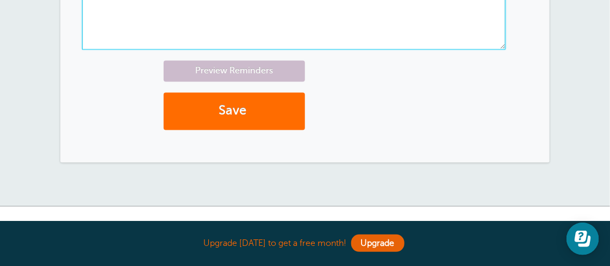
type textarea "measure for carpet & lvp"
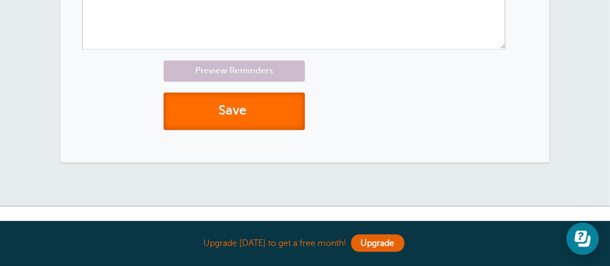
click at [266, 108] on button "Save" at bounding box center [234, 110] width 141 height 37
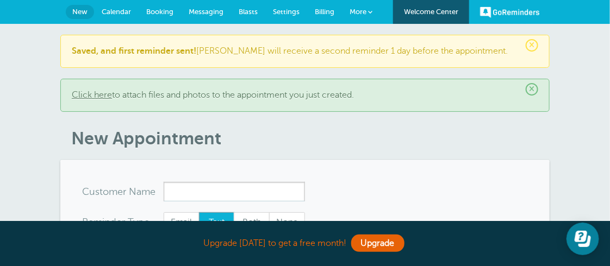
click at [290, 13] on span "Settings" at bounding box center [286, 12] width 27 height 8
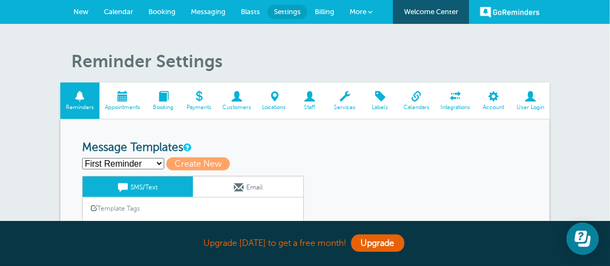
click at [416, 99] on span at bounding box center [416, 96] width 37 height 10
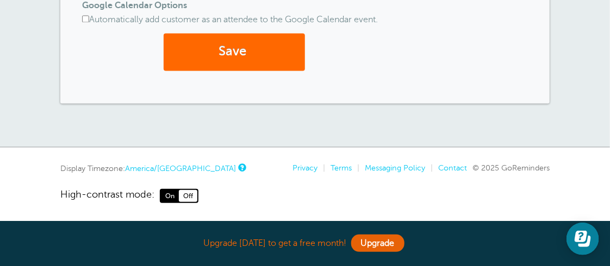
scroll to position [667, 0]
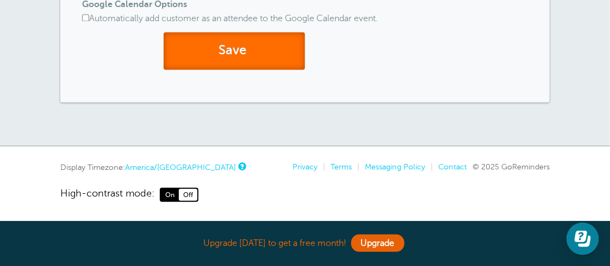
click at [267, 59] on button "Save" at bounding box center [234, 50] width 141 height 37
